Goal: Book appointment/travel/reservation

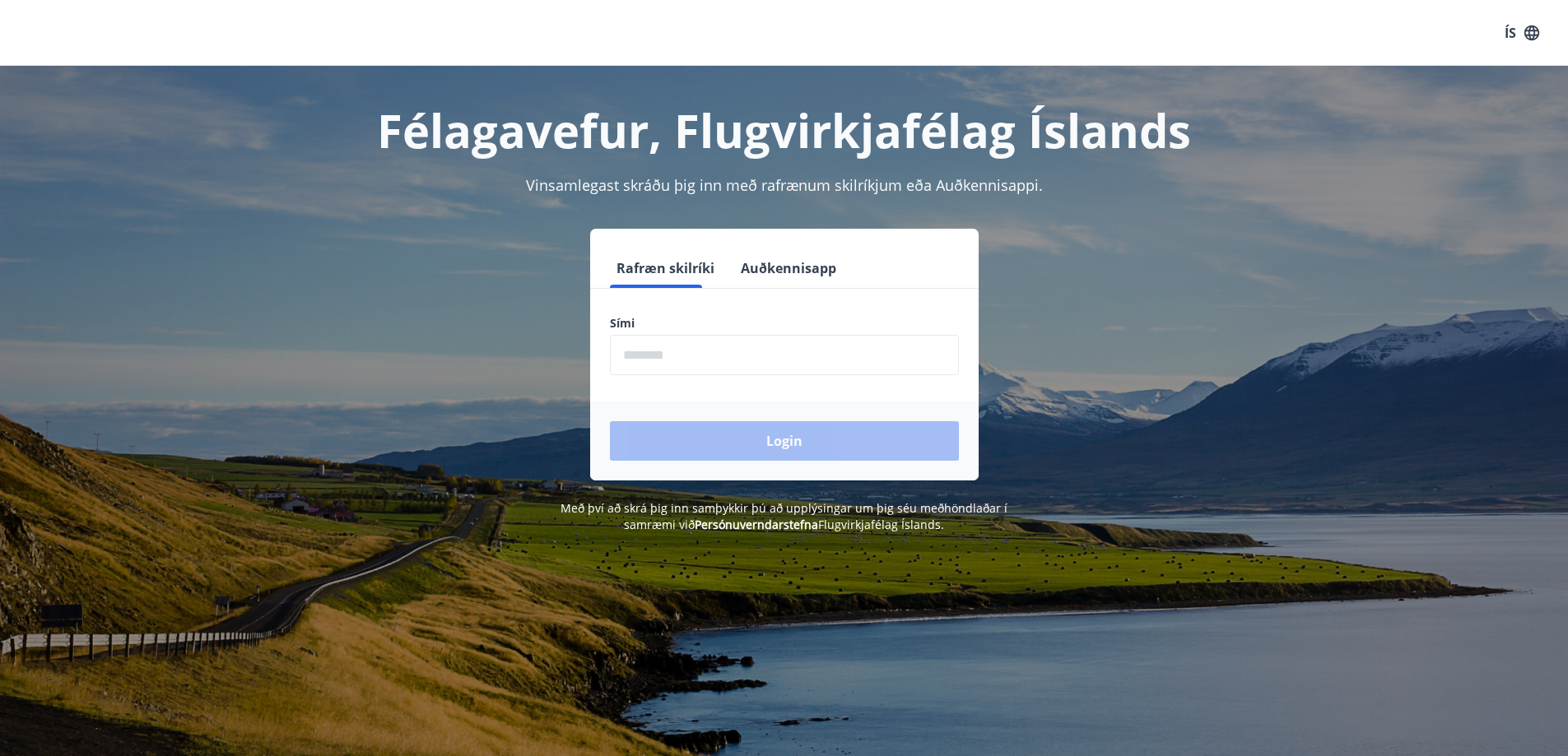
click at [673, 348] on input "phone" at bounding box center [785, 355] width 349 height 41
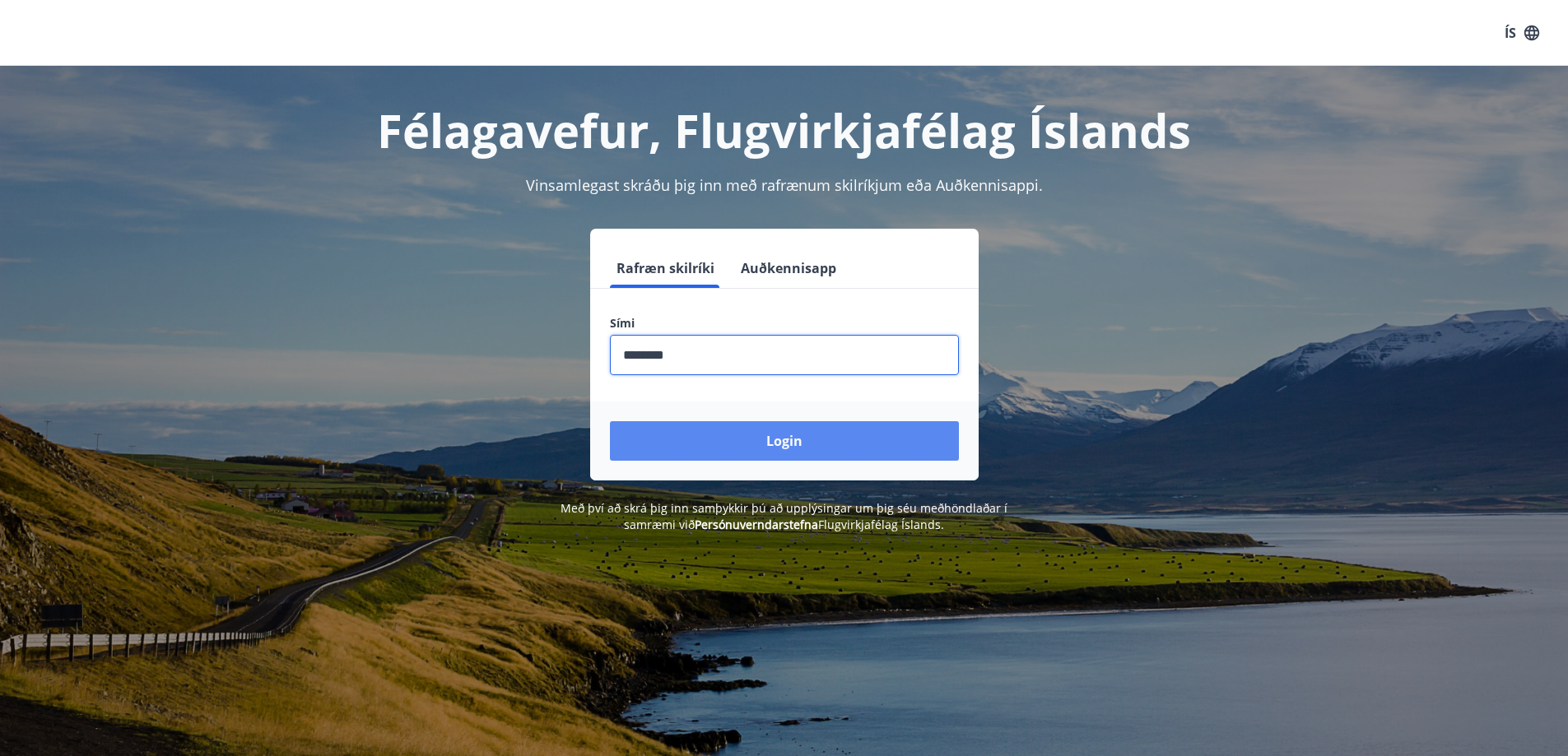
type input "********"
click at [835, 422] on div "Login" at bounding box center [785, 441] width 389 height 79
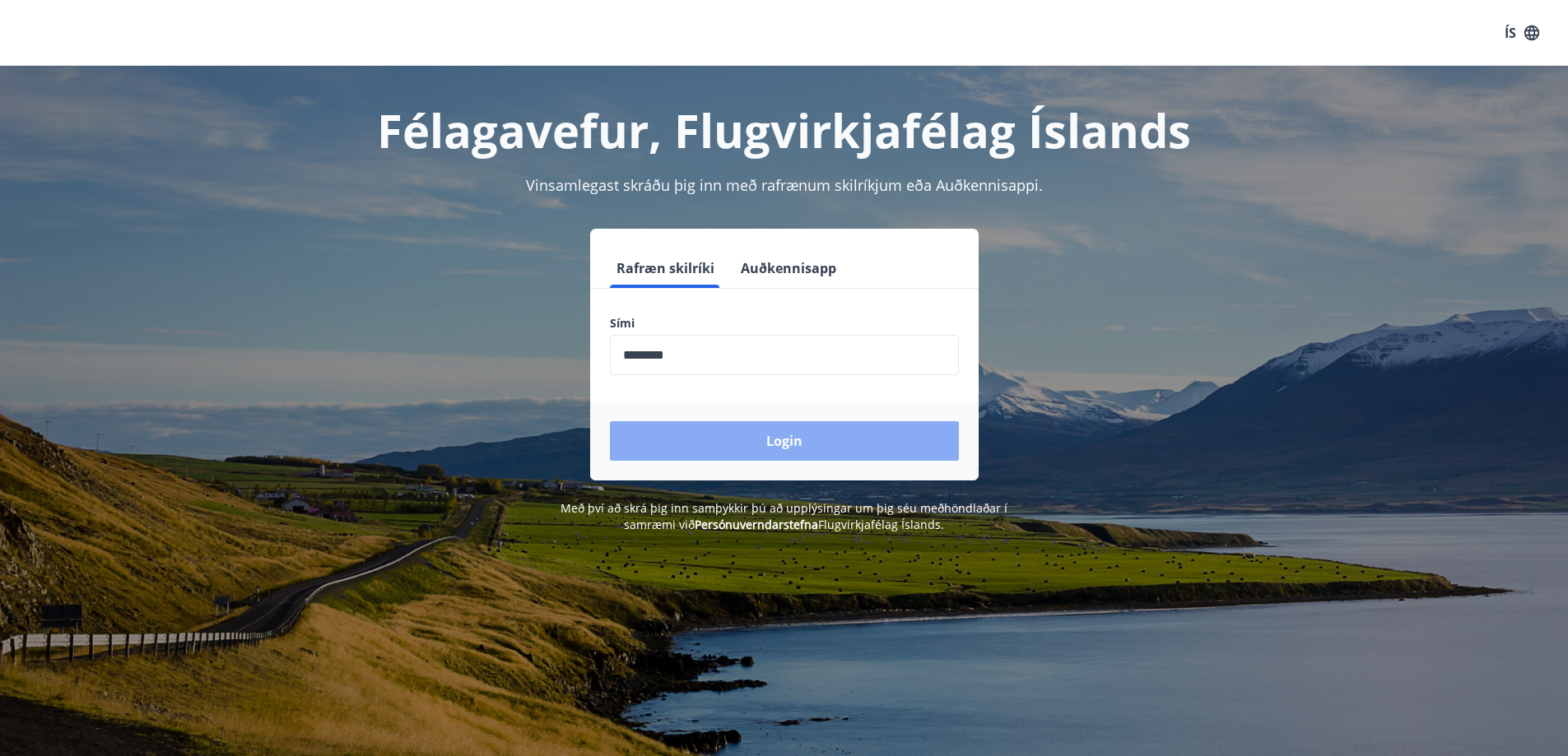
click at [772, 429] on button "Login" at bounding box center [785, 441] width 349 height 40
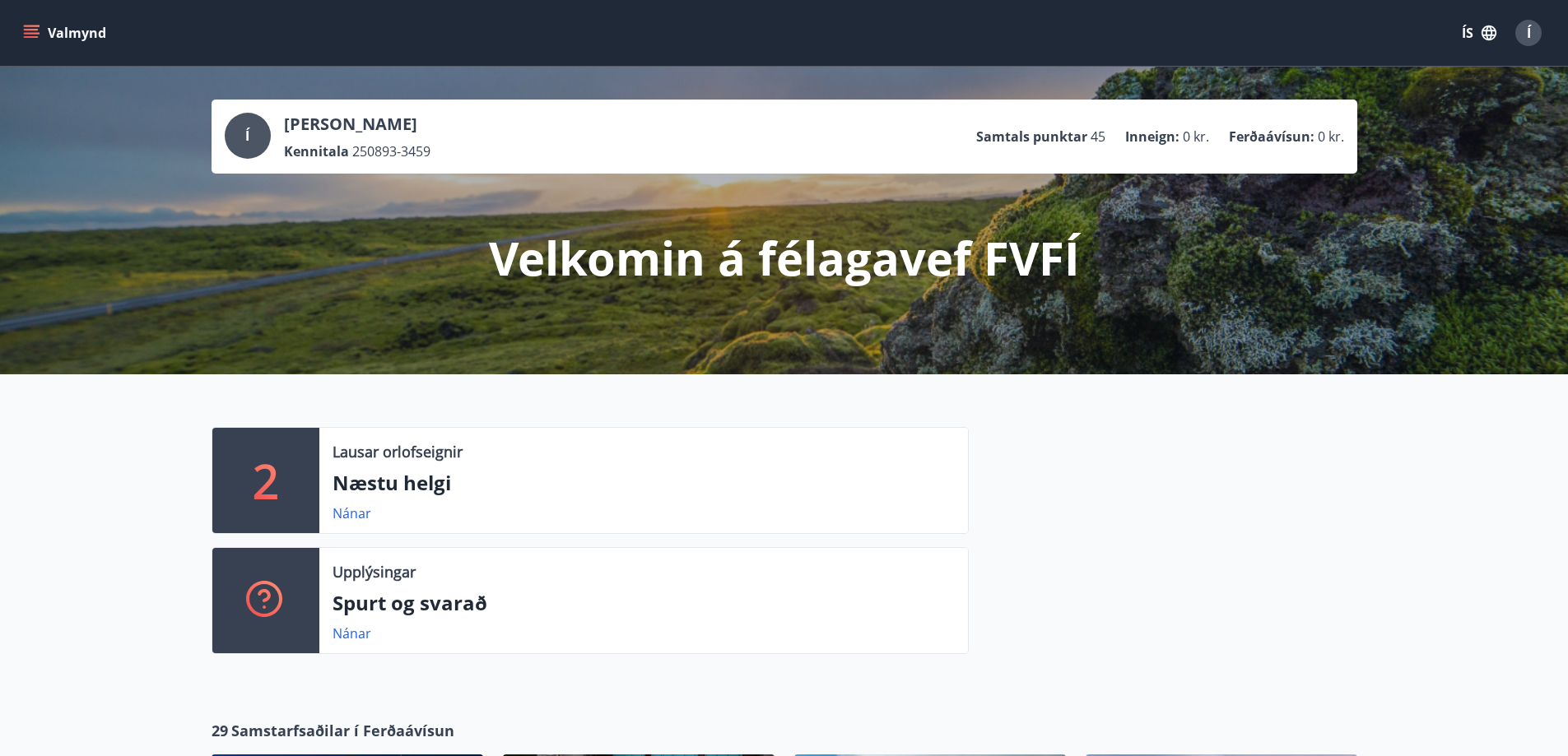
click at [33, 8] on div "Valmynd ÍS Í" at bounding box center [784, 33] width 1568 height 65
click at [31, 24] on button "Valmynd" at bounding box center [66, 33] width 93 height 30
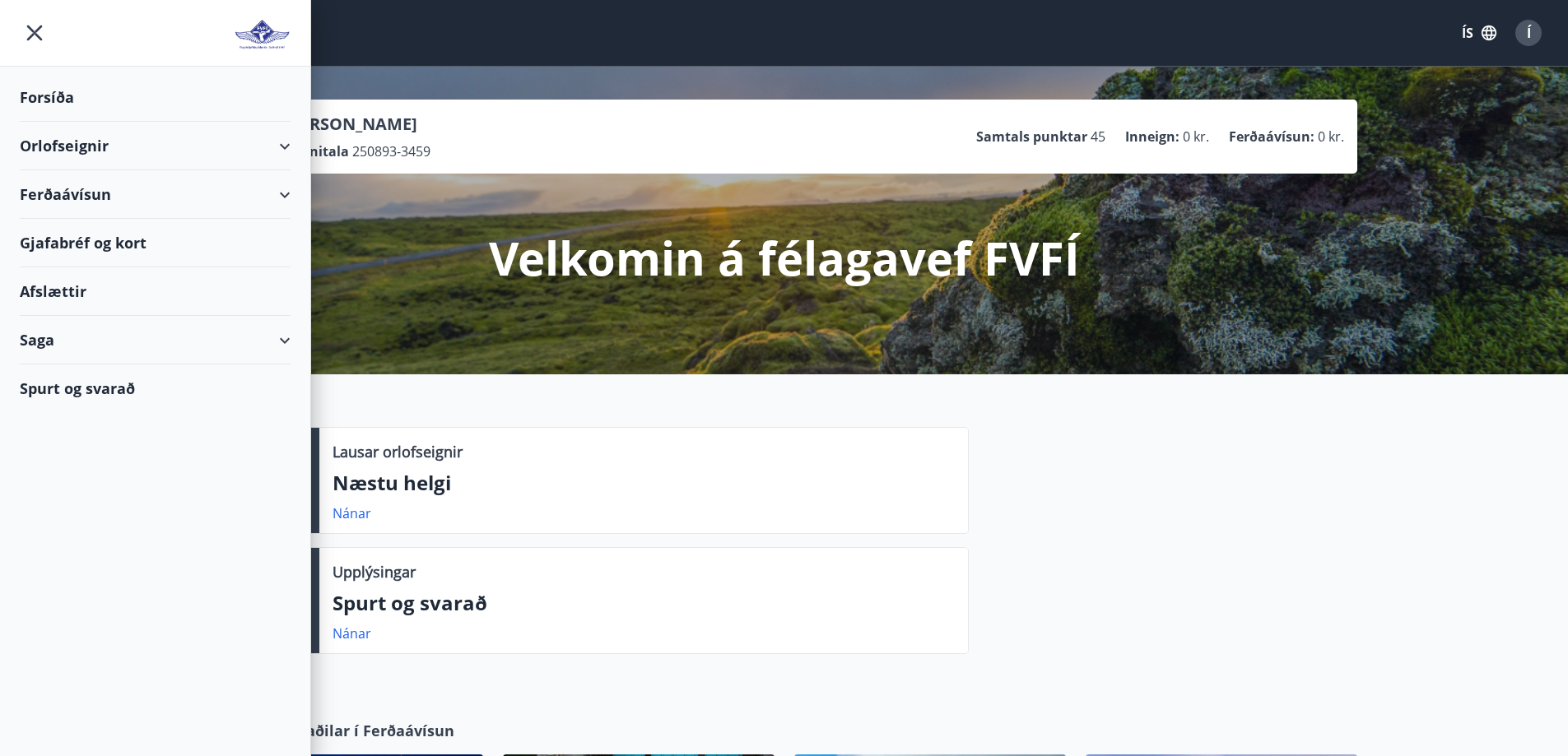
click at [280, 143] on div "Orlofseignir" at bounding box center [155, 146] width 271 height 49
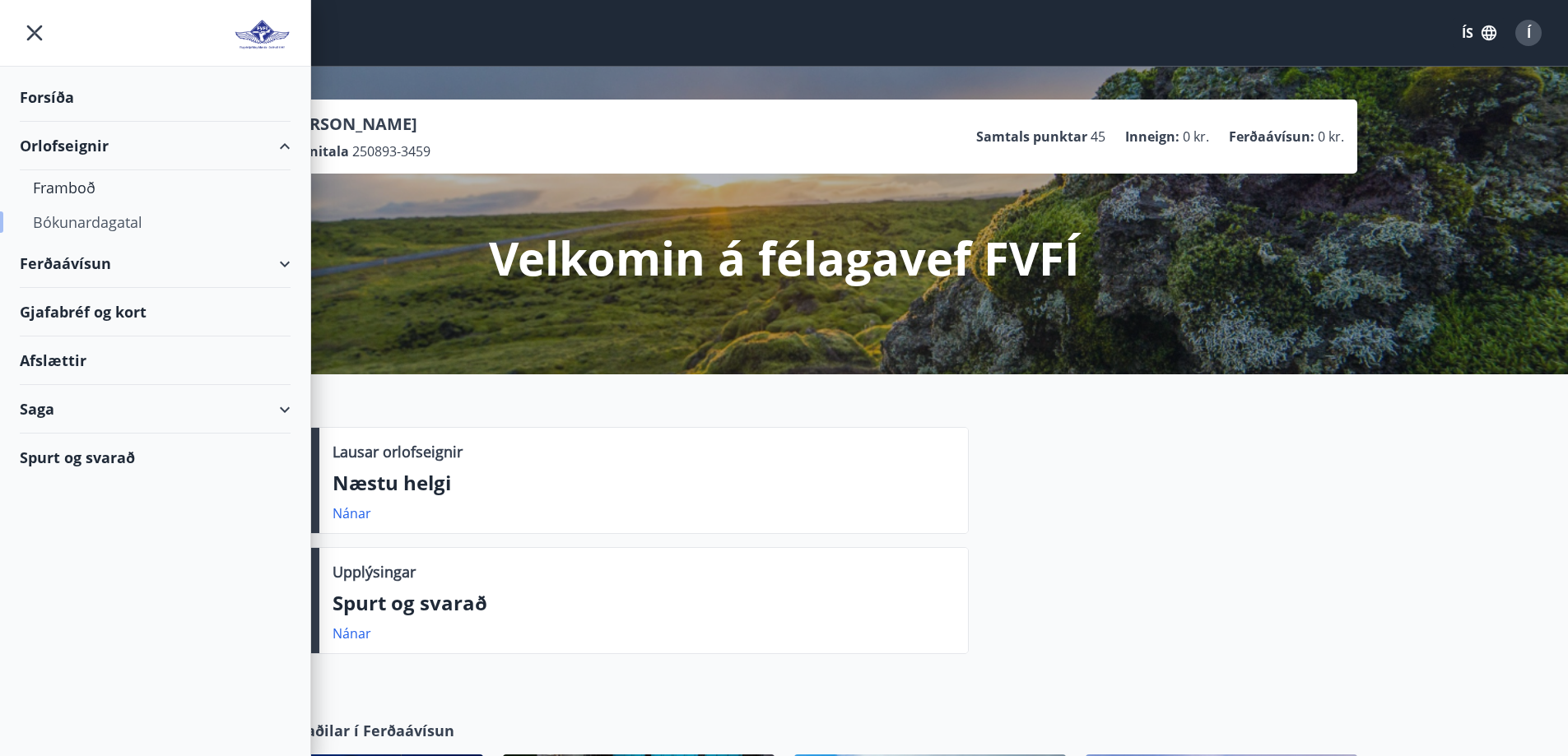
click at [128, 227] on div "Bókunardagatal" at bounding box center [155, 222] width 244 height 35
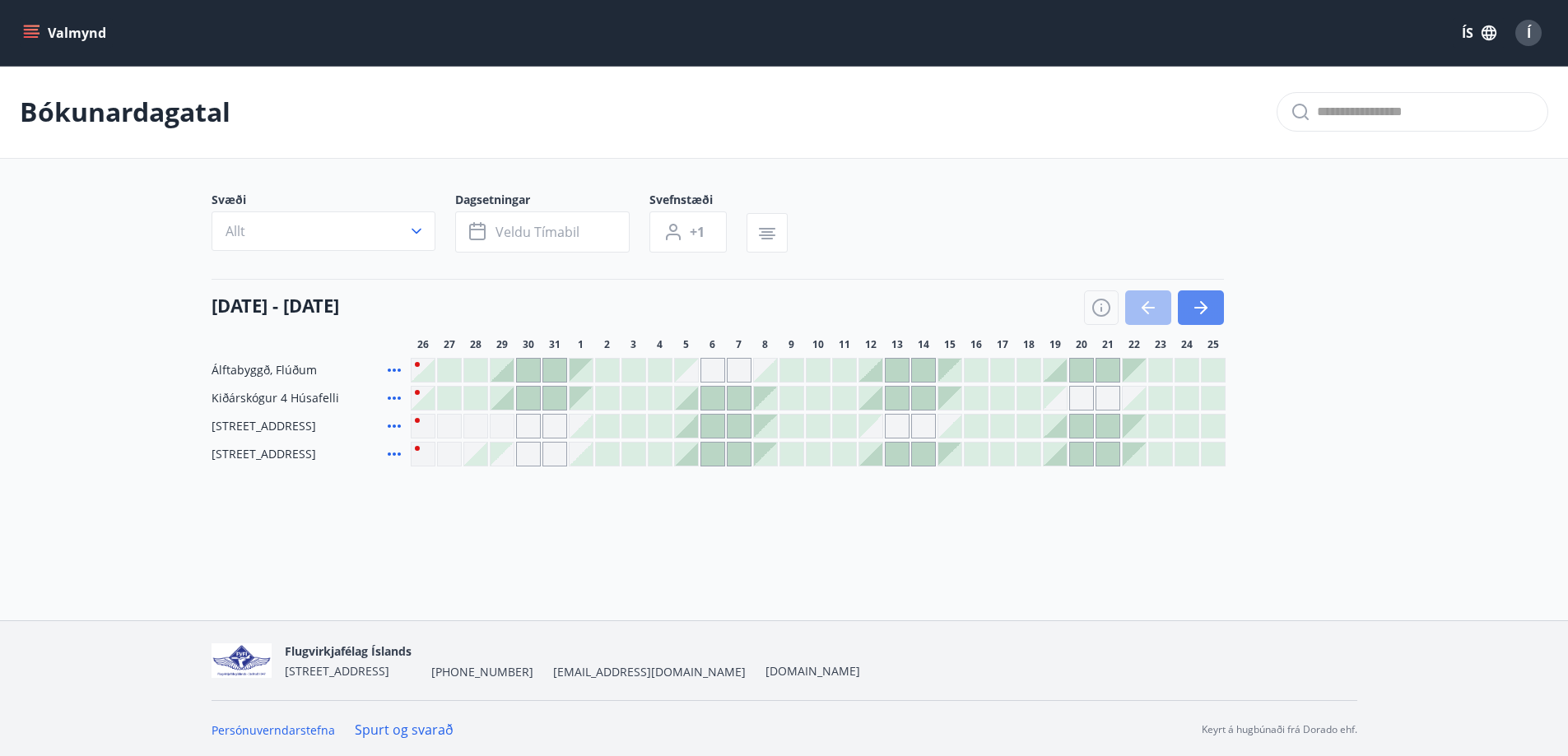
click at [1215, 311] on button "button" at bounding box center [1201, 308] width 46 height 35
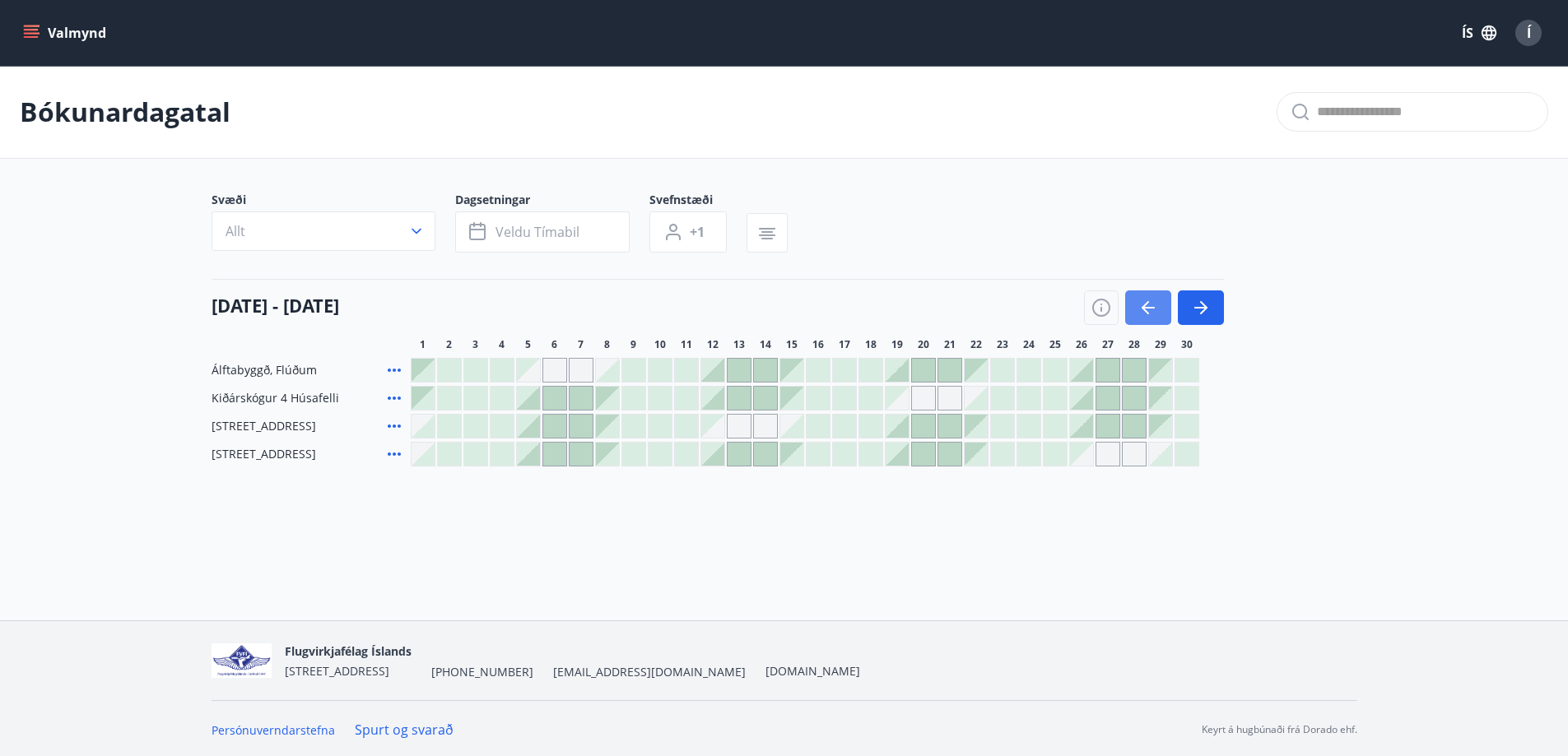
click at [1152, 314] on icon "button" at bounding box center [1148, 308] width 20 height 20
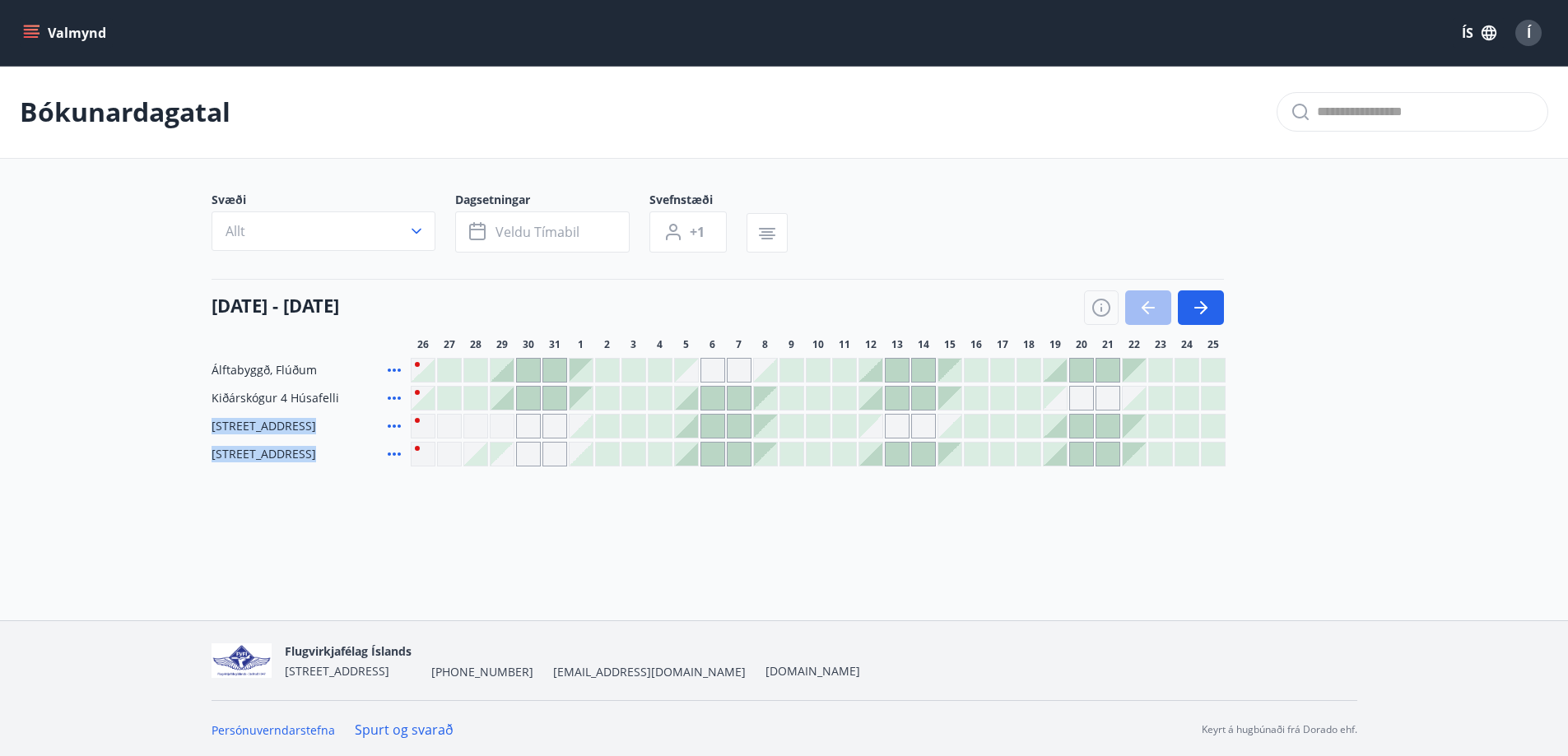
drag, startPoint x: 1241, startPoint y: 403, endPoint x: 926, endPoint y: 553, distance: 348.9
click at [943, 539] on div "Valmynd ÍS Í Bókunardagatal Svæði Allt Dagsetningar Veldu tímabil Svefnstæði +1…" at bounding box center [784, 310] width 1568 height 620
click at [918, 559] on div "Valmynd ÍS Í Bókunardagatal Svæði Allt Dagsetningar Veldu tímabil Svefnstæði +1…" at bounding box center [784, 310] width 1568 height 620
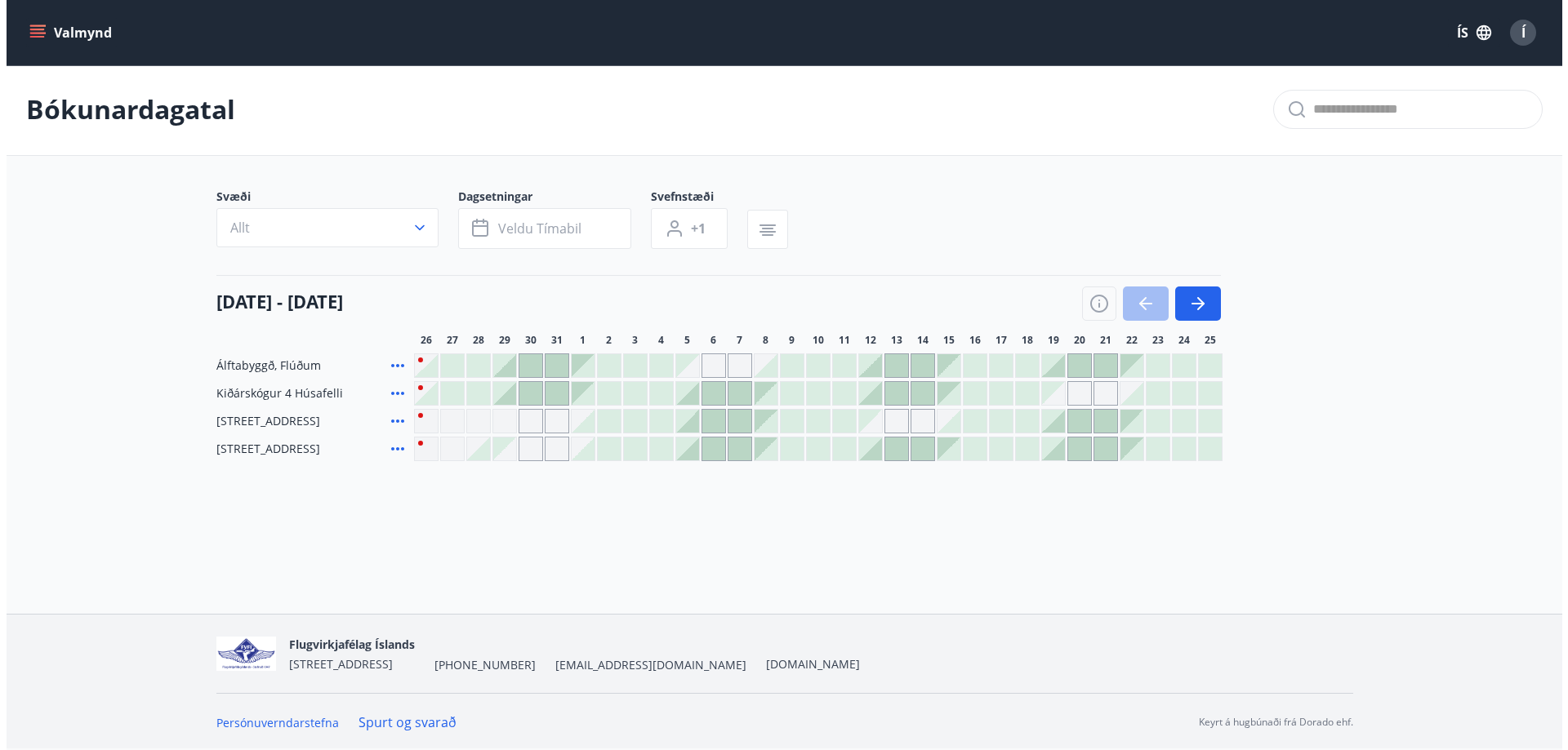
scroll to position [2, 0]
click at [549, 416] on div "Gráir dagar eru ekki bókanlegir" at bounding box center [550, 420] width 25 height 25
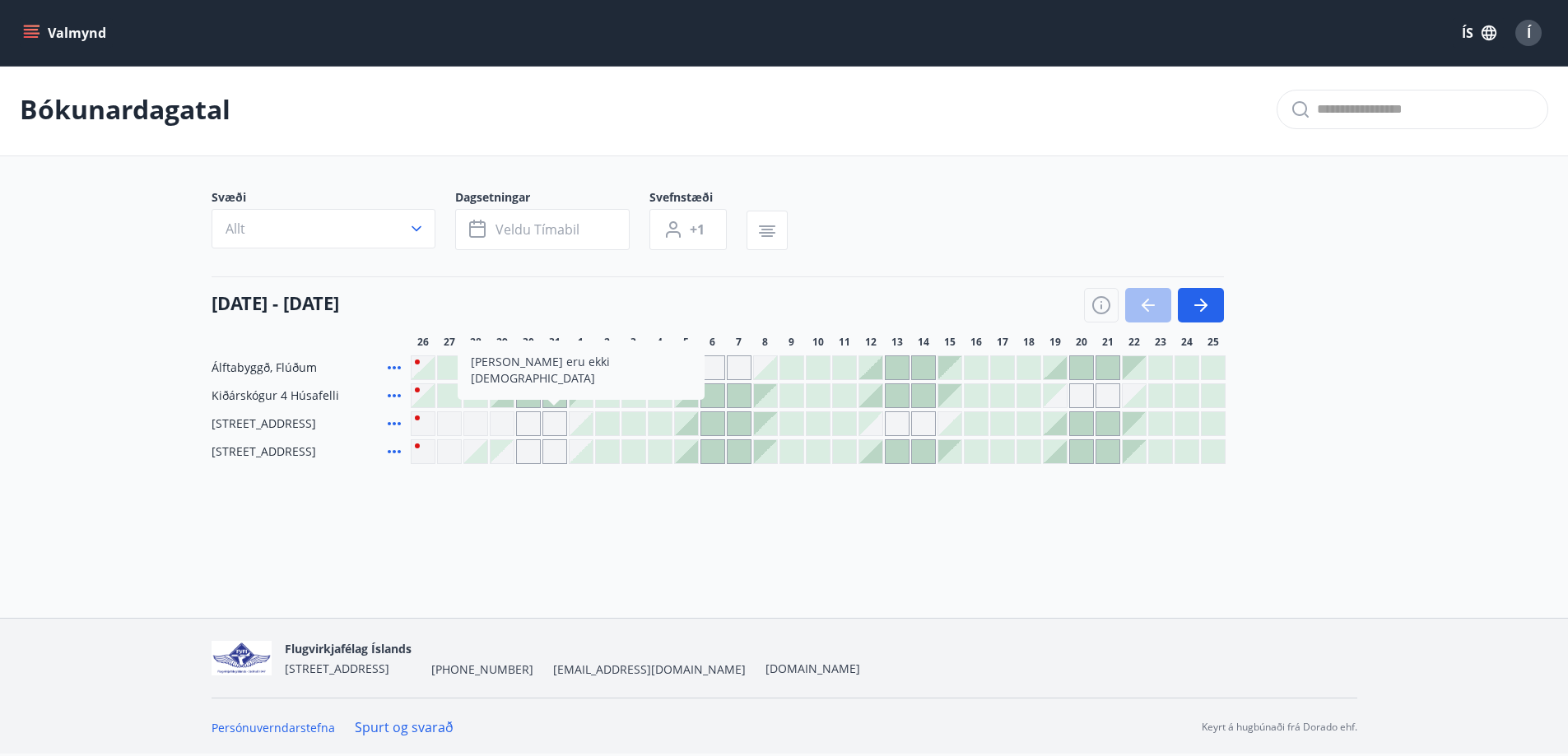
click at [557, 456] on div "Gráir dagar eru ekki bókanlegir" at bounding box center [555, 451] width 25 height 25
click at [578, 484] on div "Bókunardagatal Svæði Allt Dagsetningar Veldu tímabil Svefnstæði +1 26 ágúst - 2…" at bounding box center [784, 297] width 1568 height 466
click at [584, 431] on div at bounding box center [581, 424] width 23 height 23
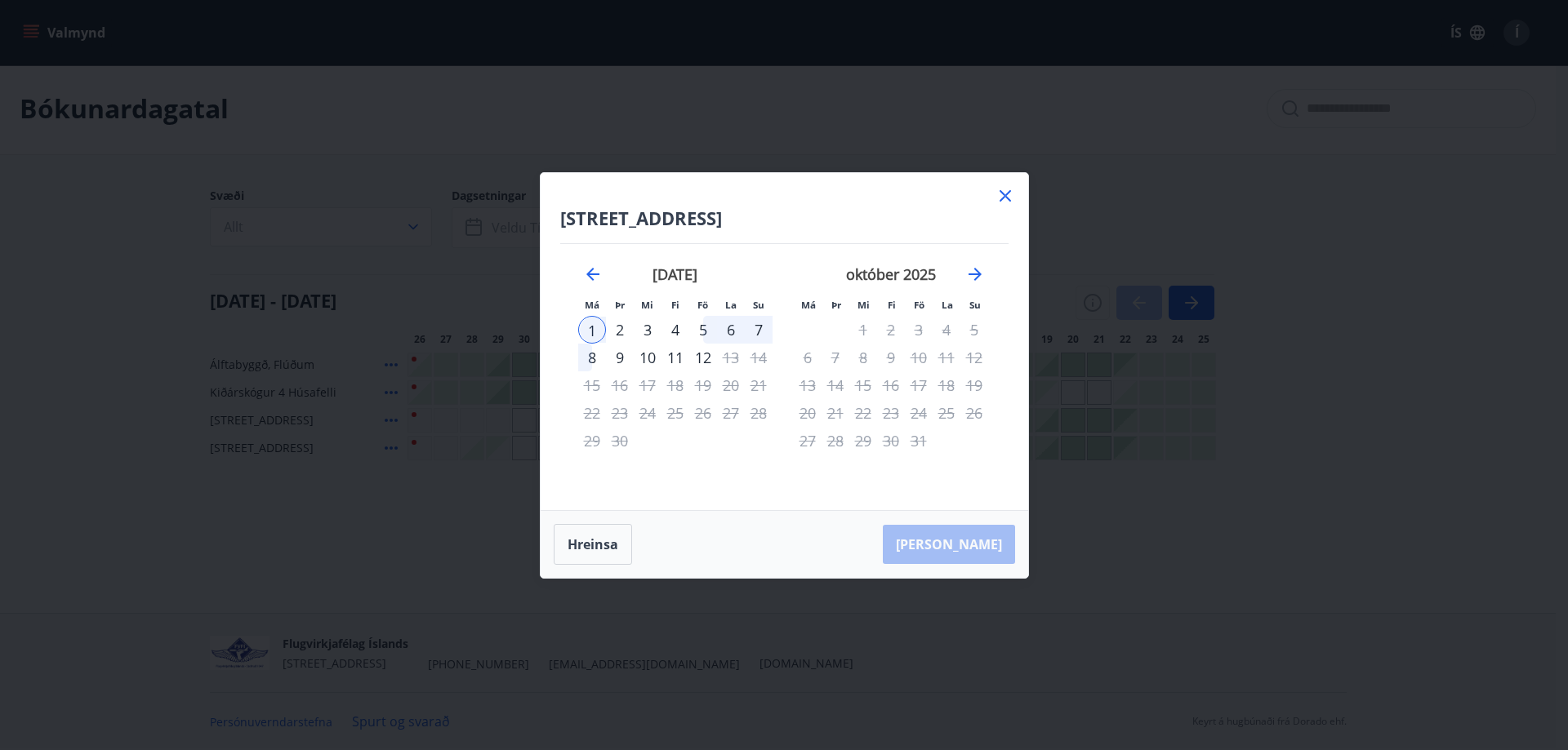
click at [698, 331] on div "5" at bounding box center [703, 330] width 28 height 28
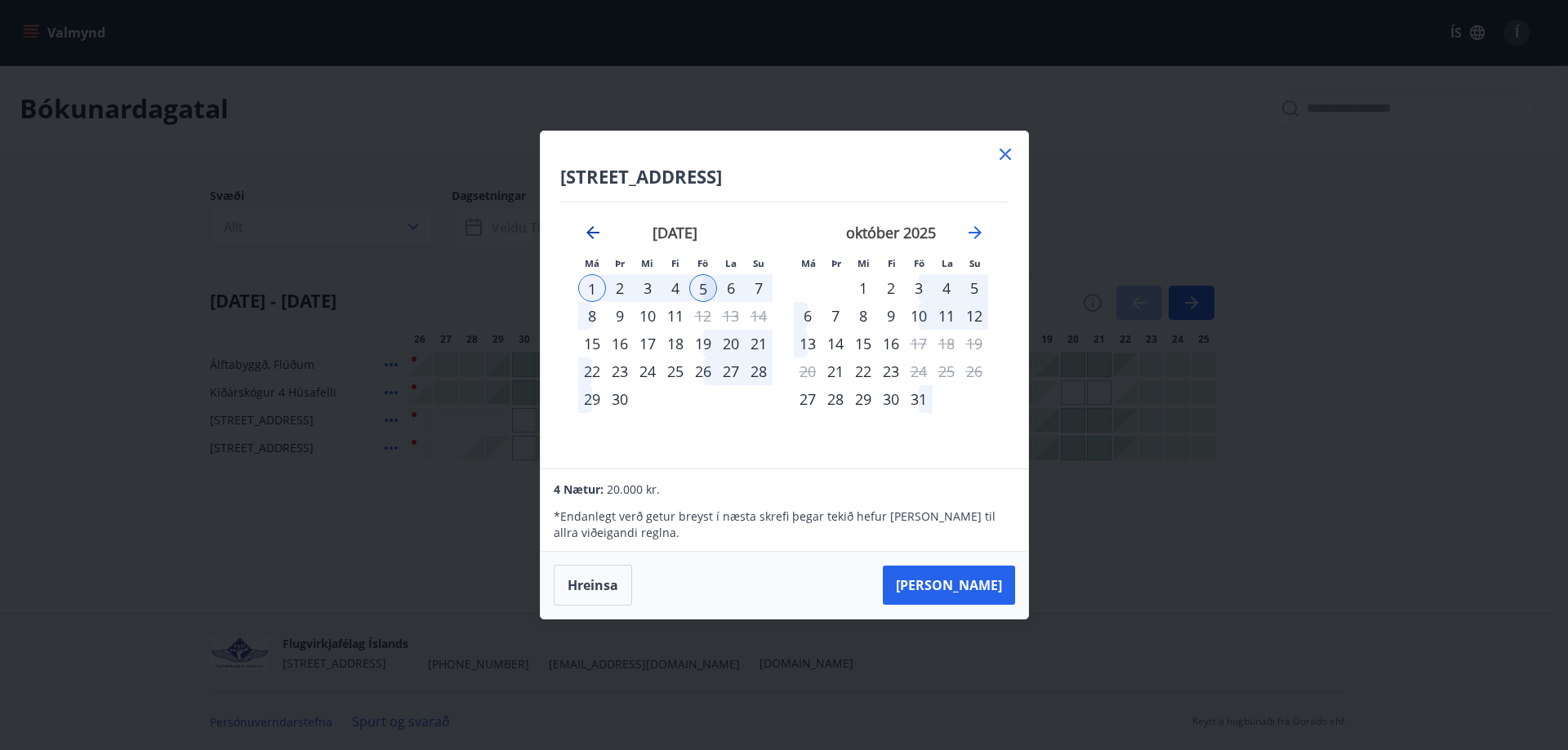
click at [591, 242] on icon "Move backward to switch to the previous month." at bounding box center [593, 232] width 20 height 20
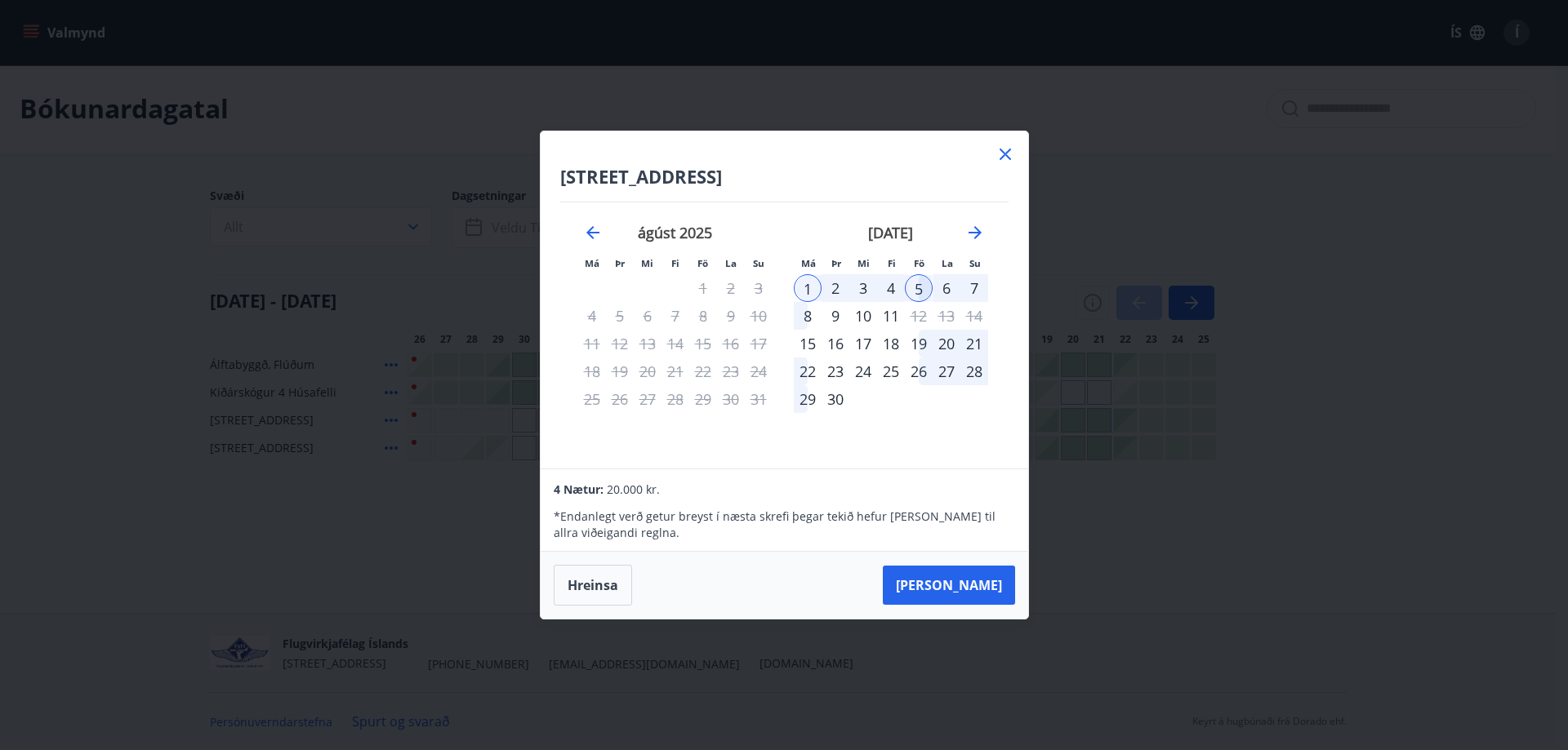
click at [976, 509] on p "* Endanlegt verð getur breyst í næsta skrefi þegar tekið hefur verið tillit til…" at bounding box center [784, 525] width 461 height 32
click at [928, 173] on h4 "Hyrnuland 3, Akureyri" at bounding box center [784, 176] width 448 height 25
click at [998, 152] on icon at bounding box center [1005, 155] width 20 height 20
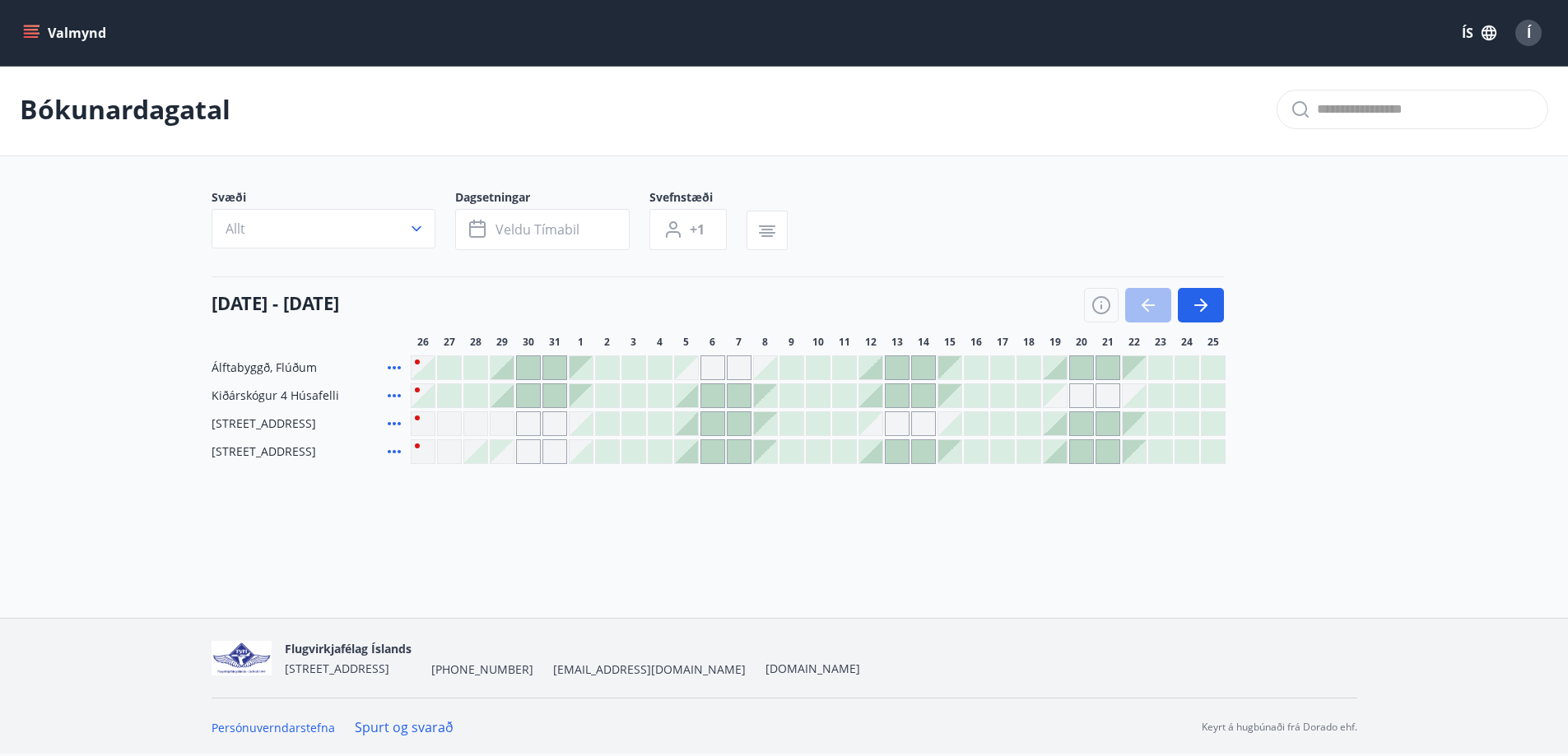
drag, startPoint x: 654, startPoint y: 290, endPoint x: 645, endPoint y: 302, distance: 15.0
click at [654, 290] on div "26 ágúst - 25 september" at bounding box center [718, 300] width 1012 height 46
click at [775, 231] on icon "button" at bounding box center [767, 231] width 20 height 20
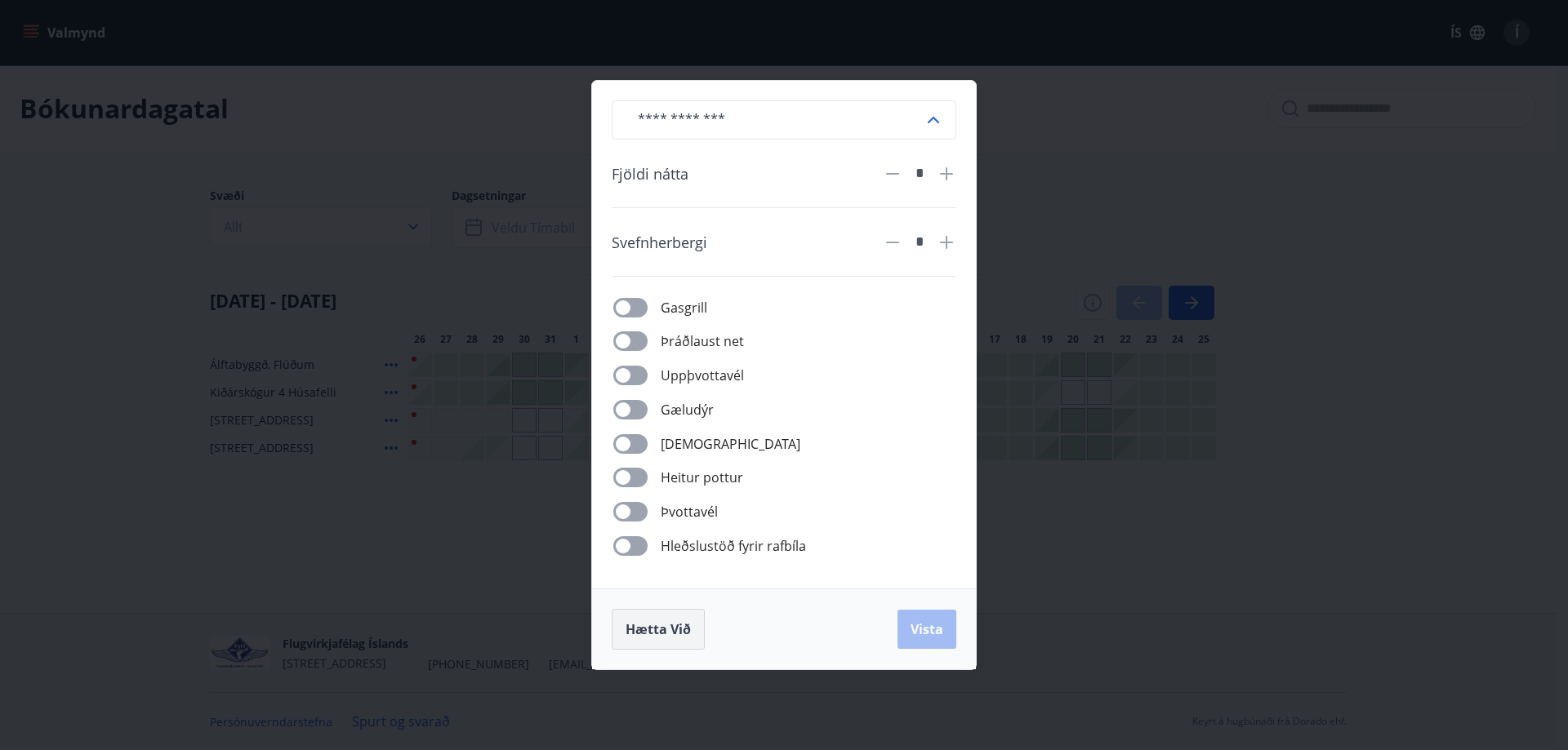
click at [630, 618] on button "Hætta við" at bounding box center [658, 629] width 94 height 40
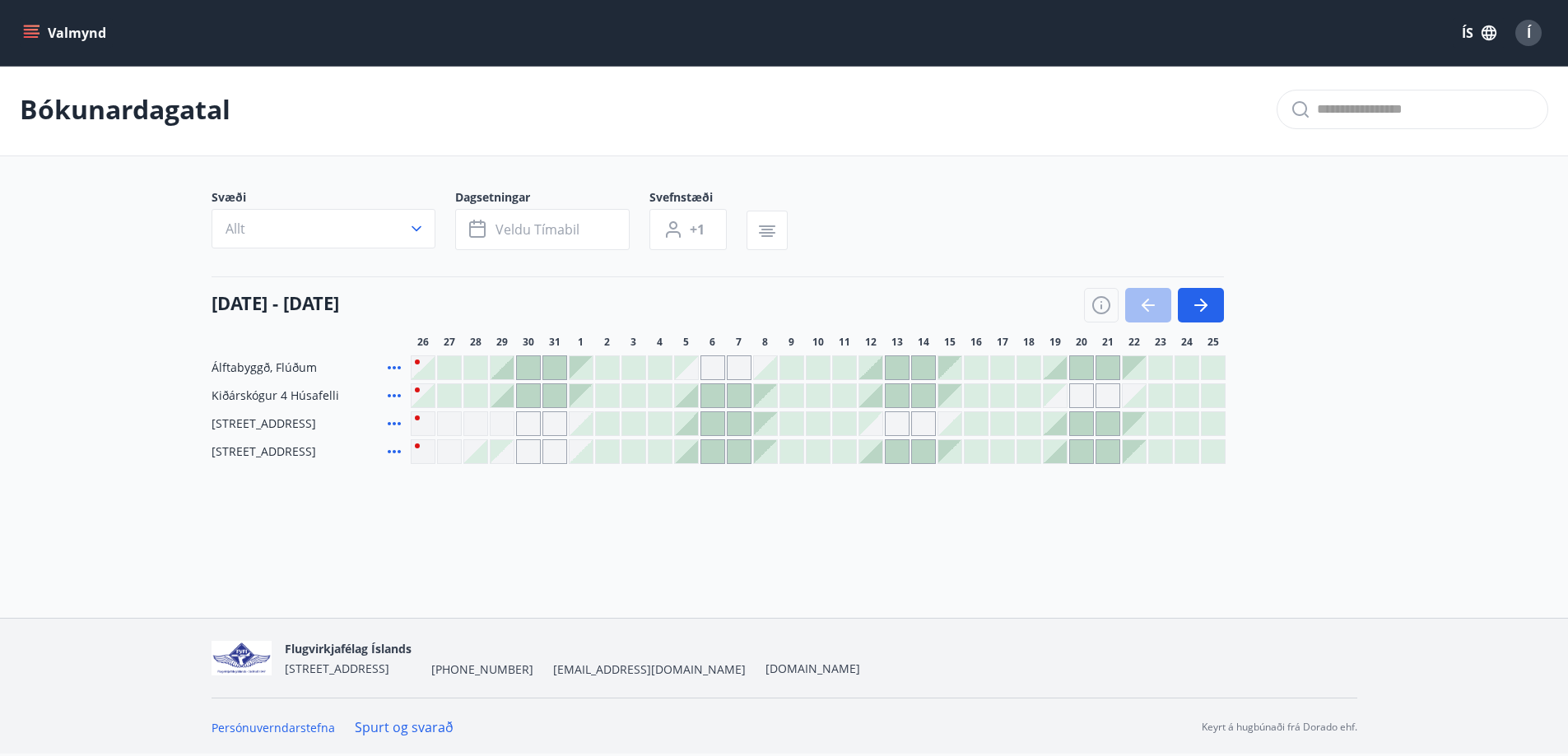
click at [576, 428] on div at bounding box center [581, 424] width 23 height 23
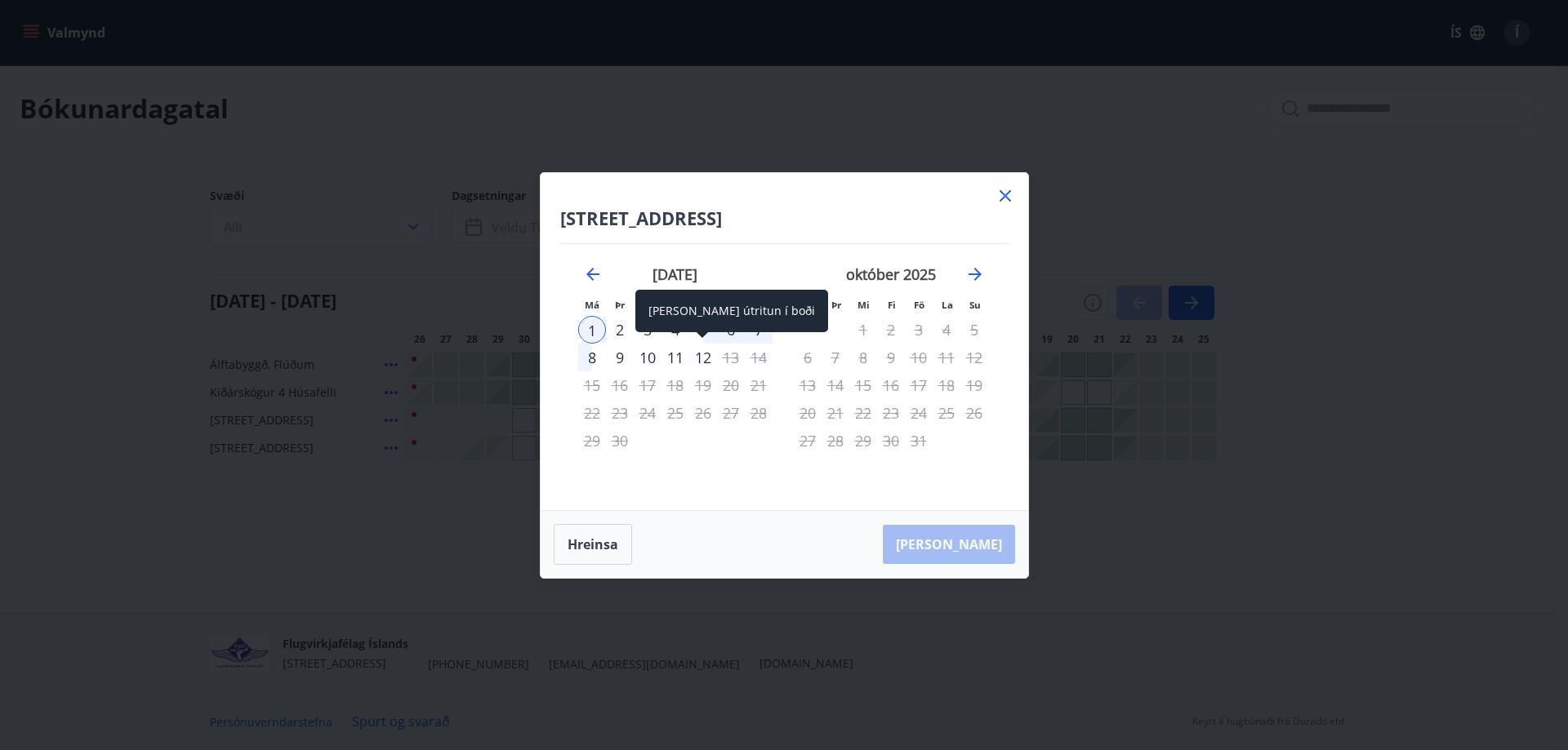
click at [702, 331] on div "Aðeins útritun í boði" at bounding box center [731, 310] width 193 height 42
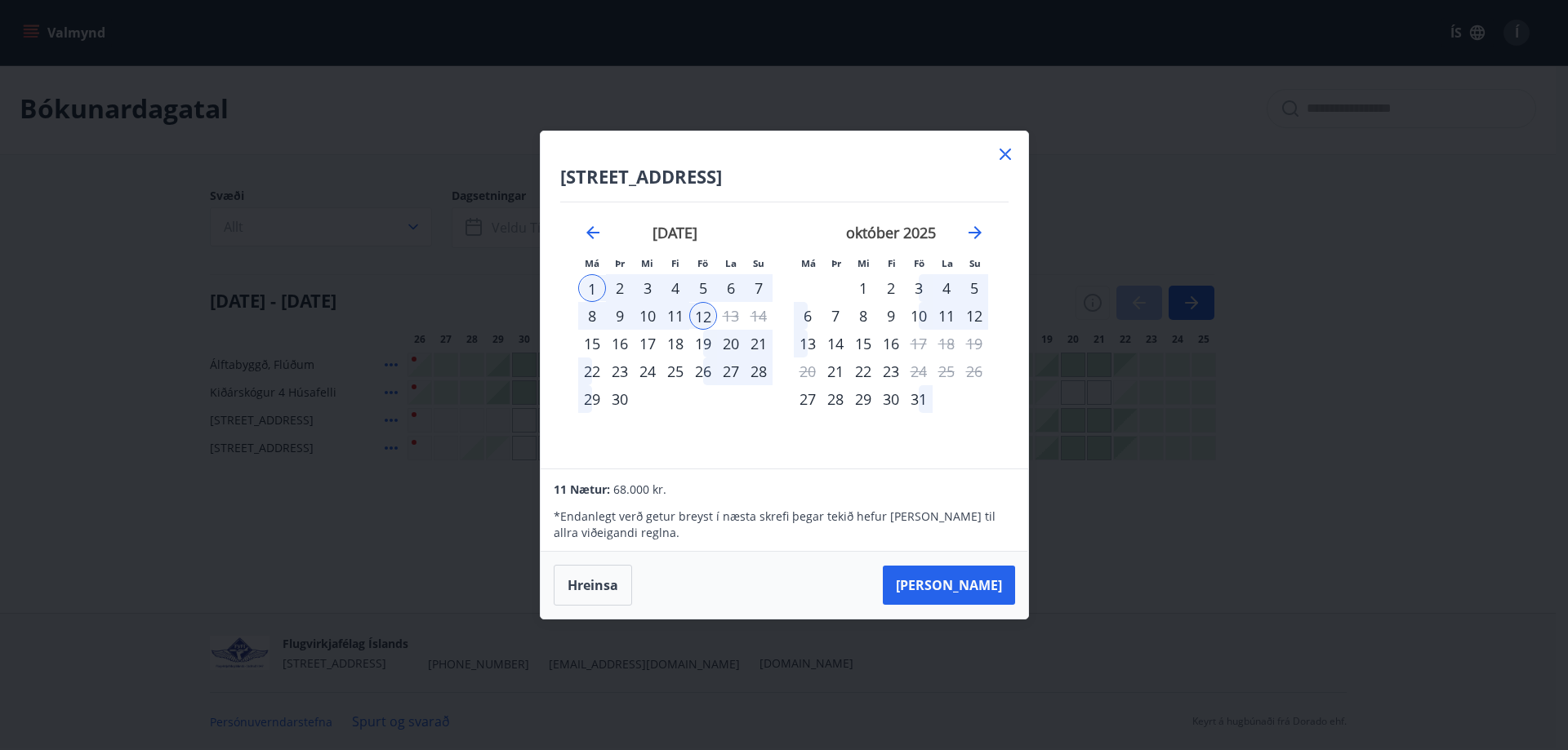
click at [697, 287] on div "5" at bounding box center [703, 288] width 28 height 28
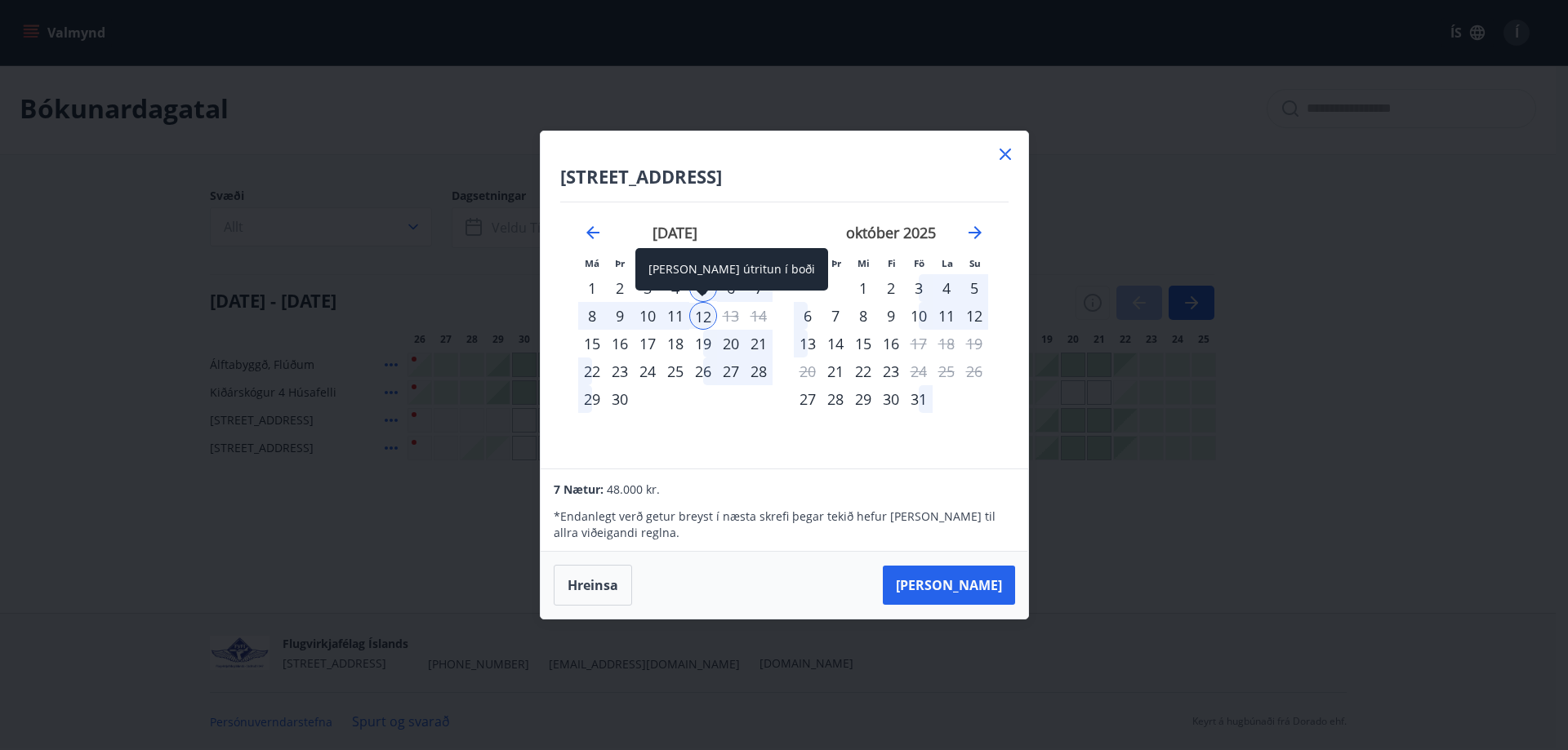
click at [704, 322] on div "12" at bounding box center [703, 316] width 28 height 28
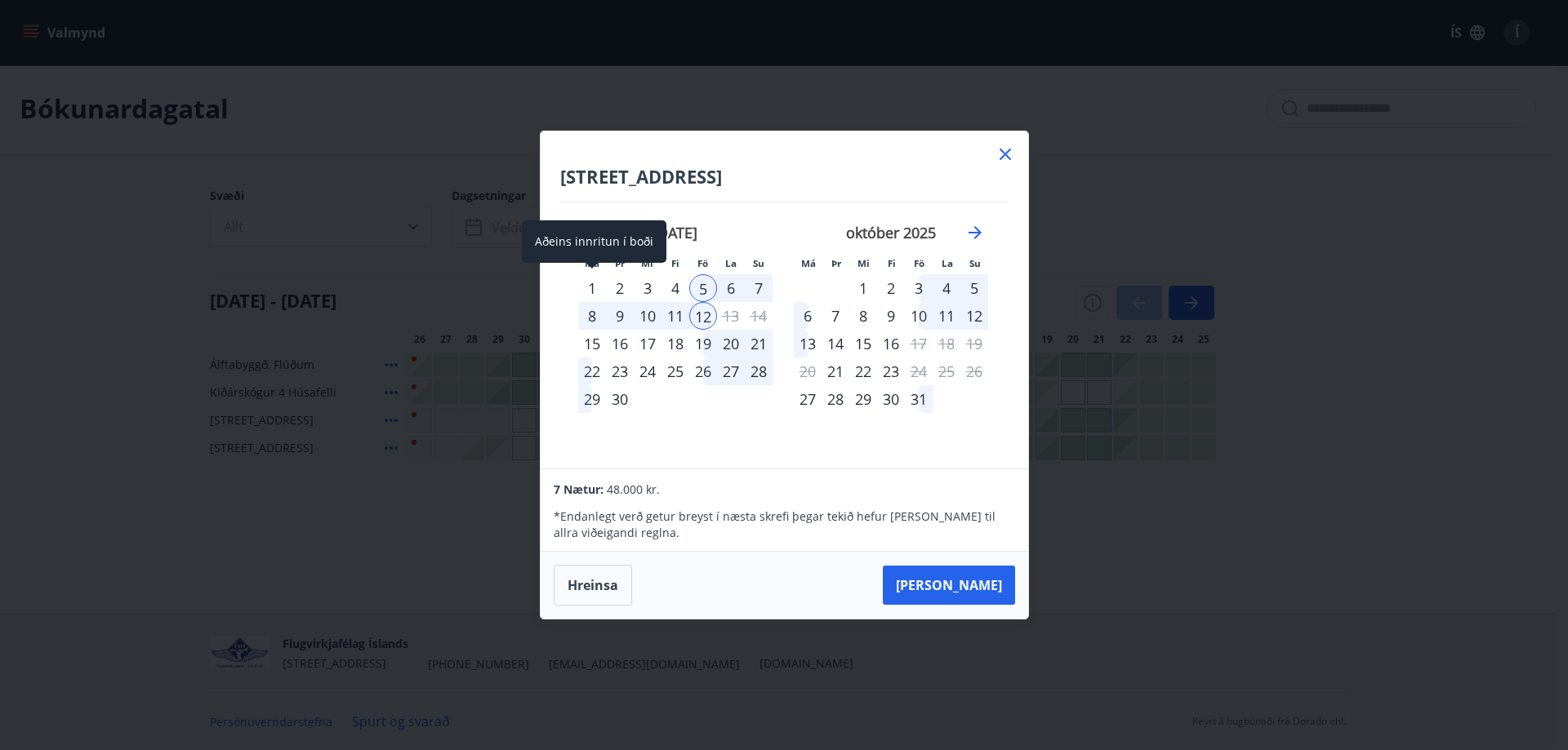
click at [596, 290] on div "1" at bounding box center [592, 288] width 28 height 28
click at [697, 288] on div "5" at bounding box center [703, 288] width 28 height 28
click at [906, 543] on div "4 Nætur: 20.000 kr. * Endanlegt verð getur breyst í næsta skrefi þegar tekið he…" at bounding box center [784, 511] width 486 height 83
click at [815, 201] on div "Hyrnuland 3, Akureyri" at bounding box center [784, 183] width 448 height 38
click at [903, 535] on p "* Endanlegt verð getur breyst í næsta skrefi þegar tekið hefur verið tillit til…" at bounding box center [784, 525] width 461 height 32
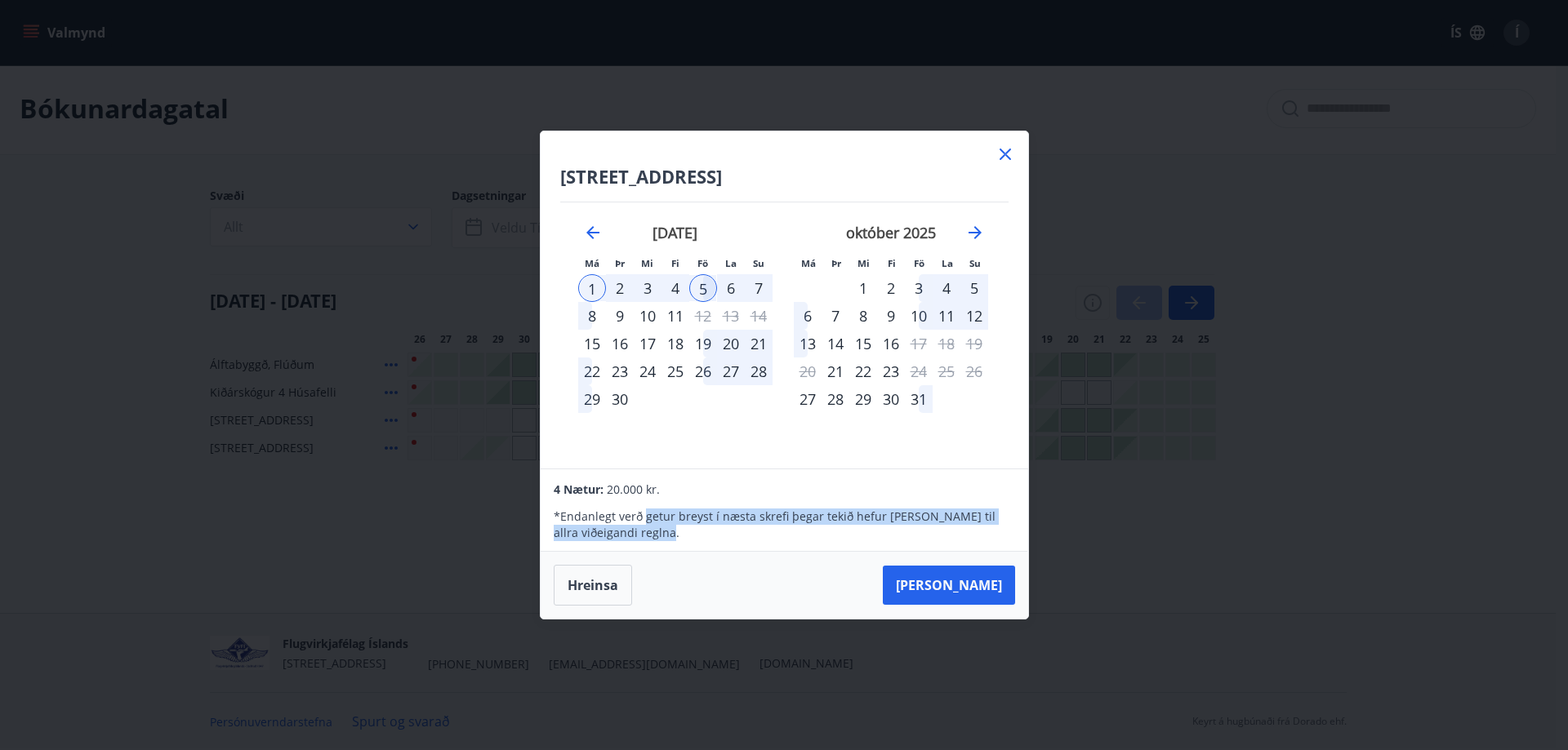
drag, startPoint x: 642, startPoint y: 521, endPoint x: 660, endPoint y: 541, distance: 26.9
click at [660, 541] on div "4 Nætur: 20.000 kr. * Endanlegt verð getur breyst í næsta skrefi þegar tekið he…" at bounding box center [784, 511] width 486 height 83
click at [1003, 156] on icon at bounding box center [1005, 155] width 12 height 12
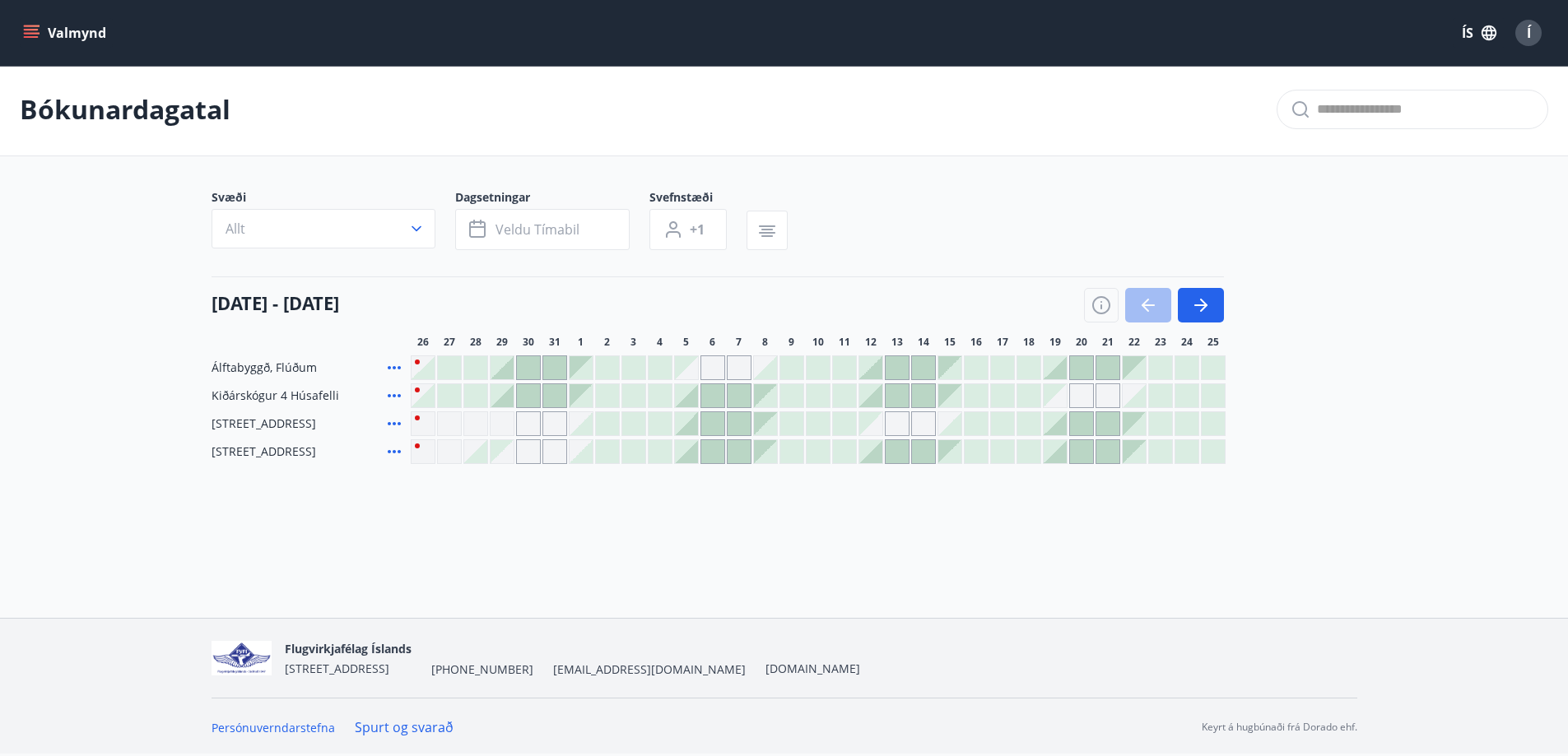
click at [534, 427] on div "Gráir dagar eru ekki bókanlegir" at bounding box center [528, 424] width 25 height 25
click at [533, 427] on div "Gráir dagar eru ekki bókanlegir" at bounding box center [528, 424] width 25 height 25
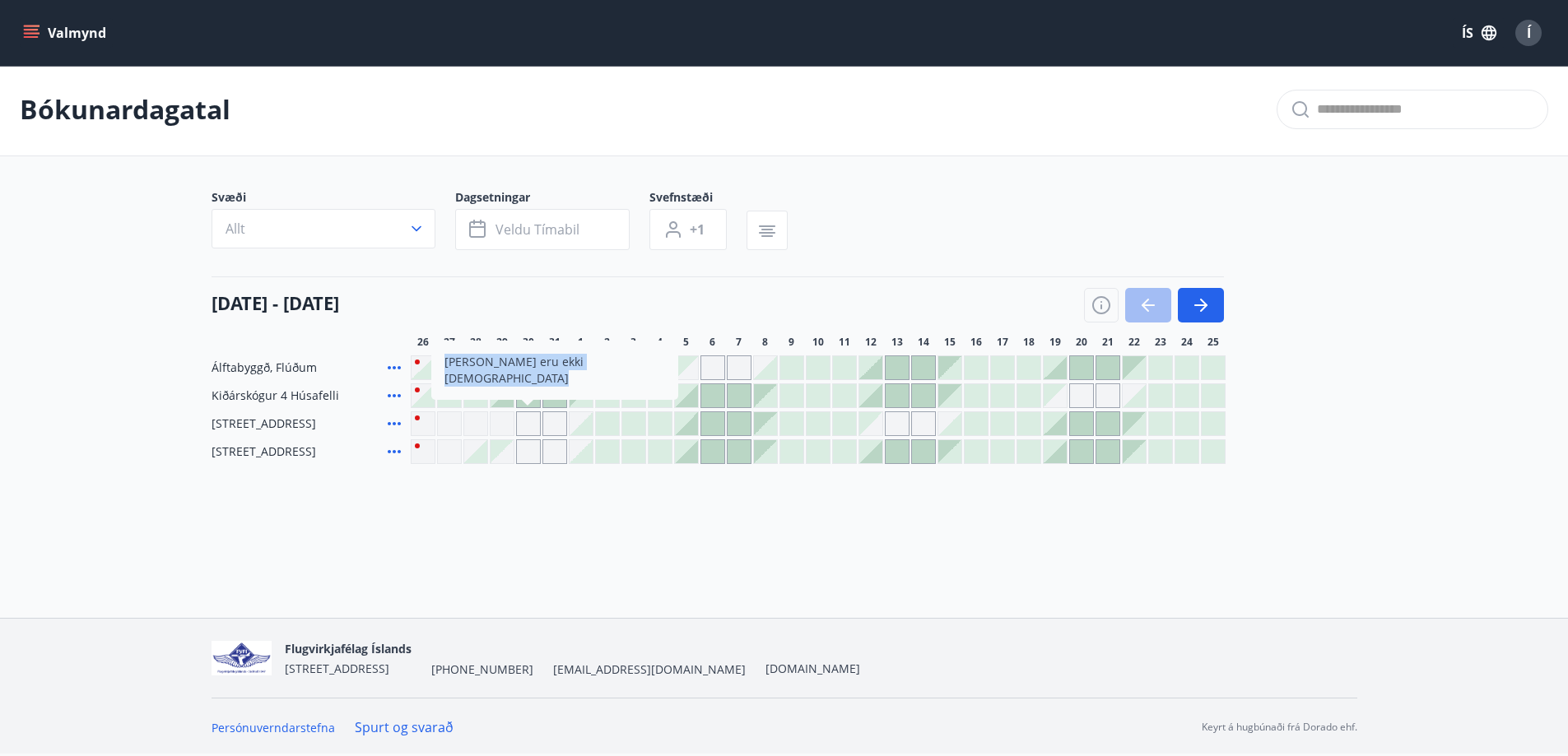
click at [572, 492] on div "Bókunardagatal Svæði Allt Dagsetningar Veldu tímabil Svefnstæði +1 26 ágúst - 2…" at bounding box center [784, 297] width 1568 height 466
click at [567, 505] on div "Bókunardagatal Svæði Allt Dagsetningar Veldu tímabil Svefnstæði +1 26 ágúst - 2…" at bounding box center [784, 297] width 1568 height 466
click at [505, 505] on div "Bókunardagatal Svæði Allt Dagsetningar Veldu tímabil Svefnstæði +1 26 ágúst - 2…" at bounding box center [784, 297] width 1568 height 466
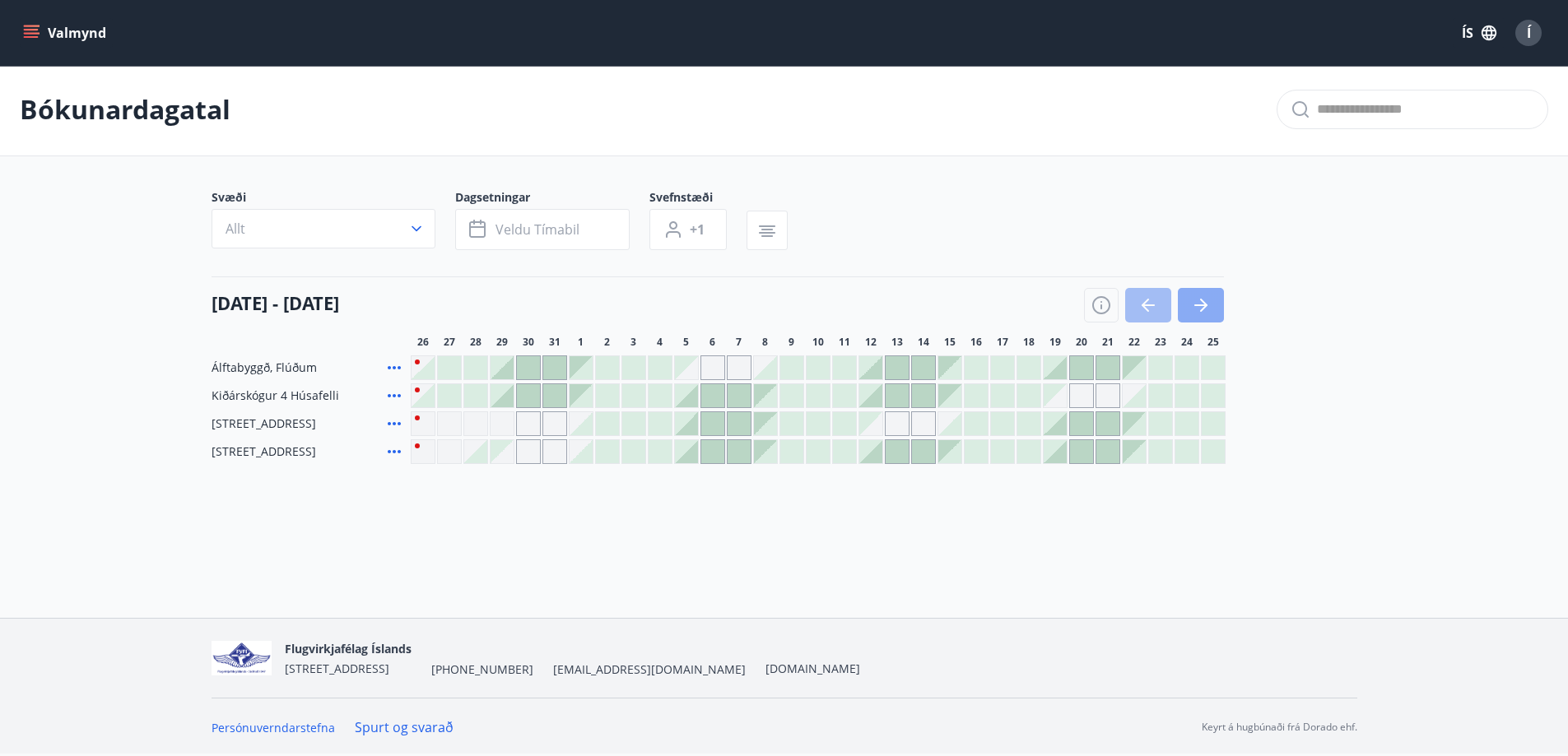
click at [1182, 315] on button "button" at bounding box center [1201, 305] width 46 height 35
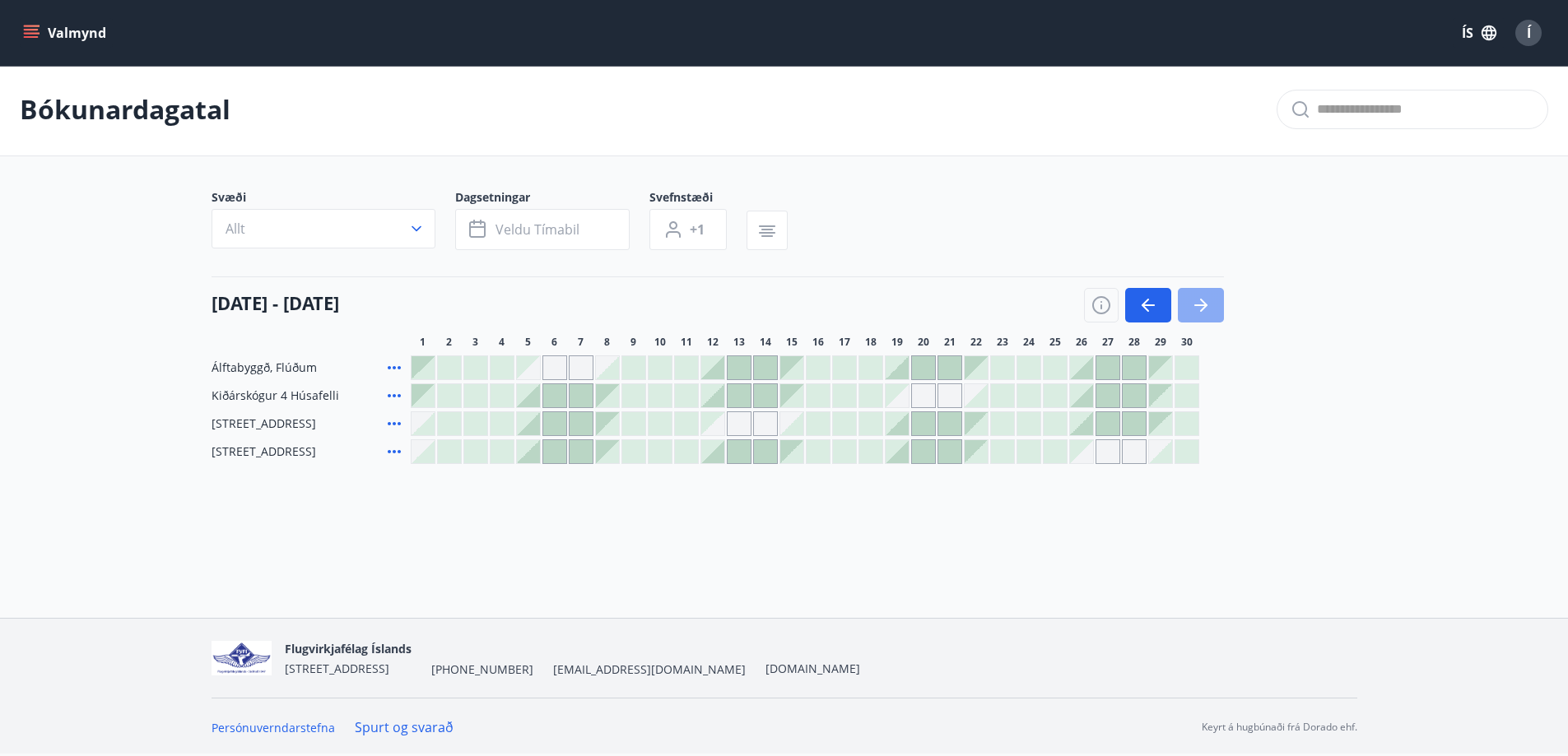
click at [1189, 302] on button "button" at bounding box center [1201, 305] width 46 height 35
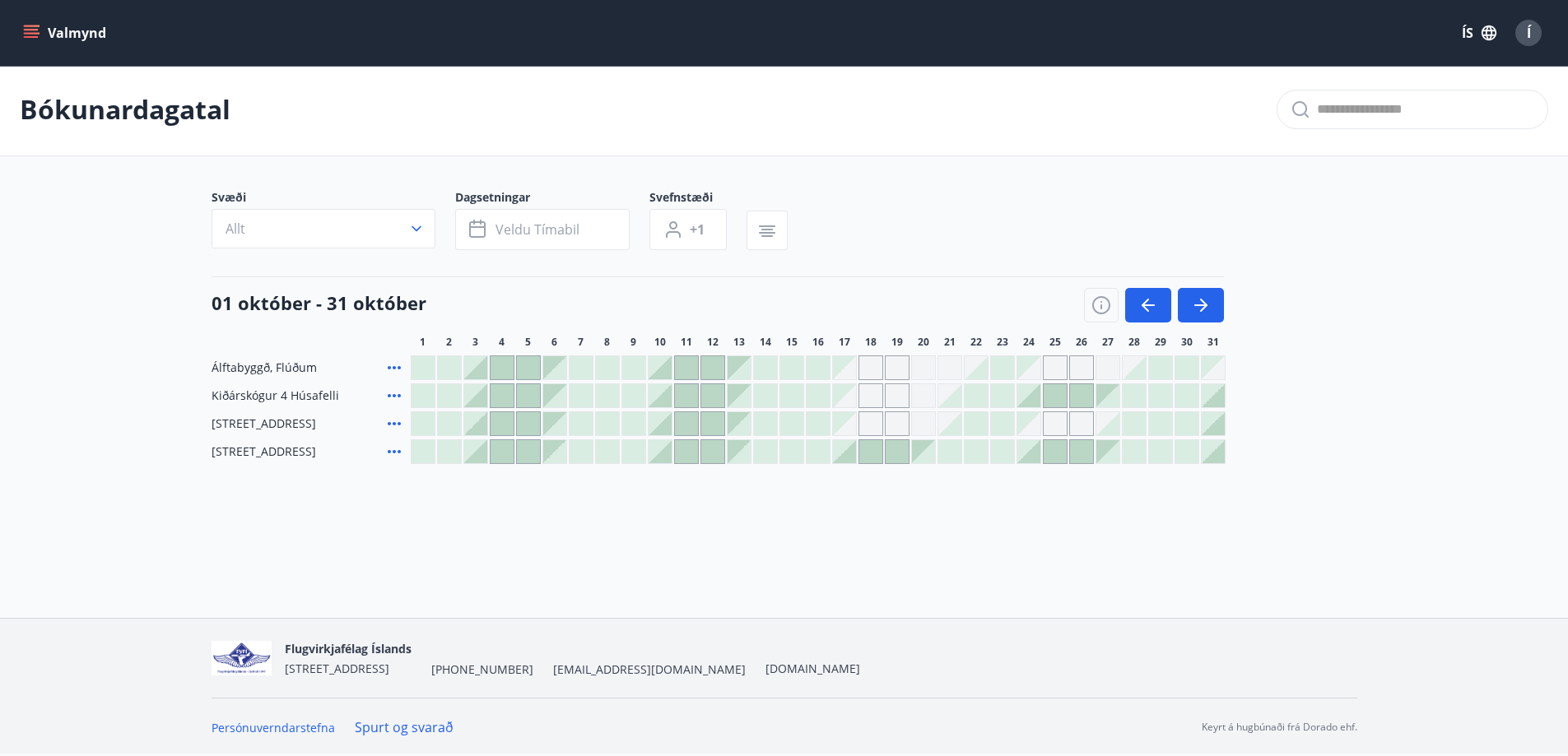
click at [893, 459] on div at bounding box center [897, 451] width 23 height 23
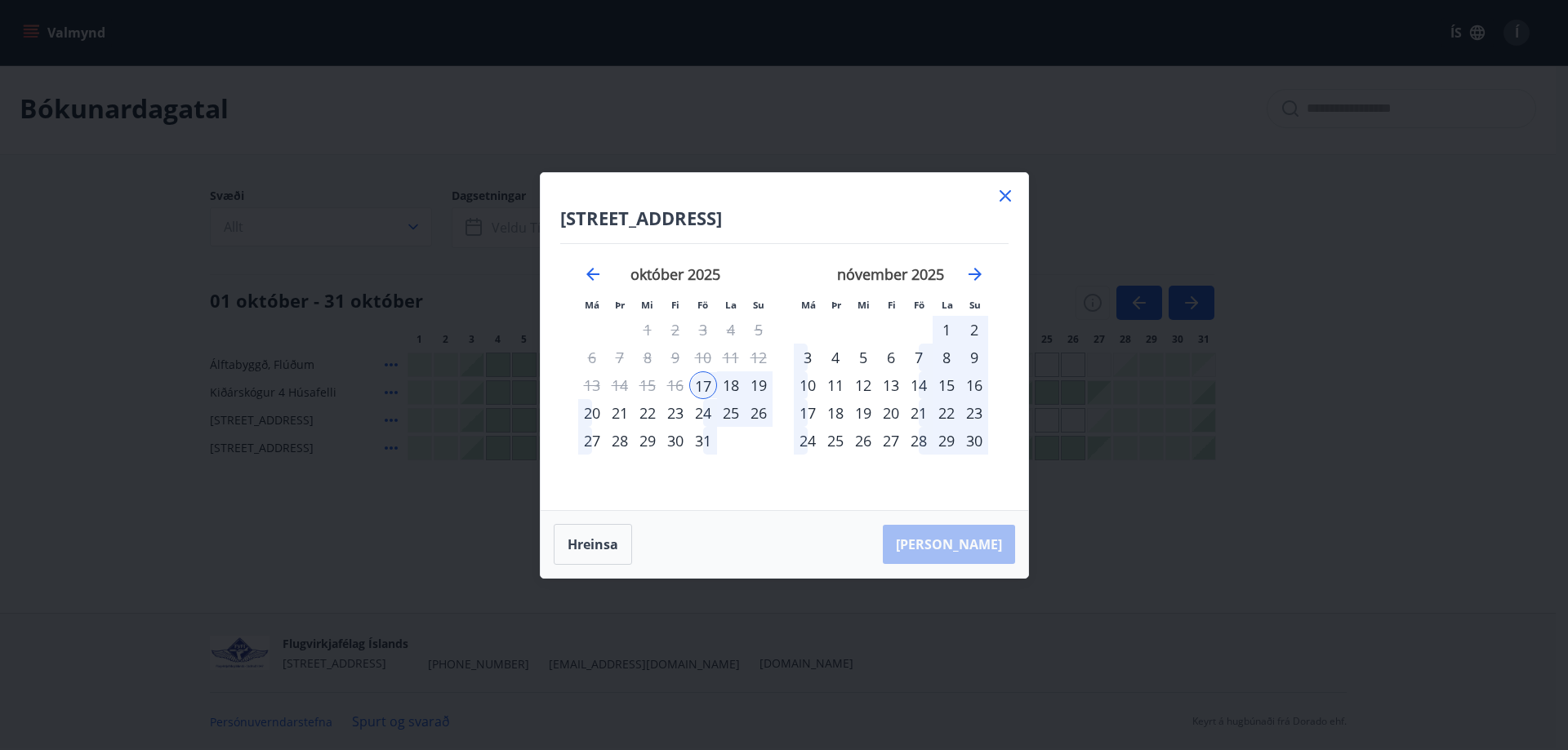
click at [753, 389] on div "19" at bounding box center [759, 385] width 28 height 28
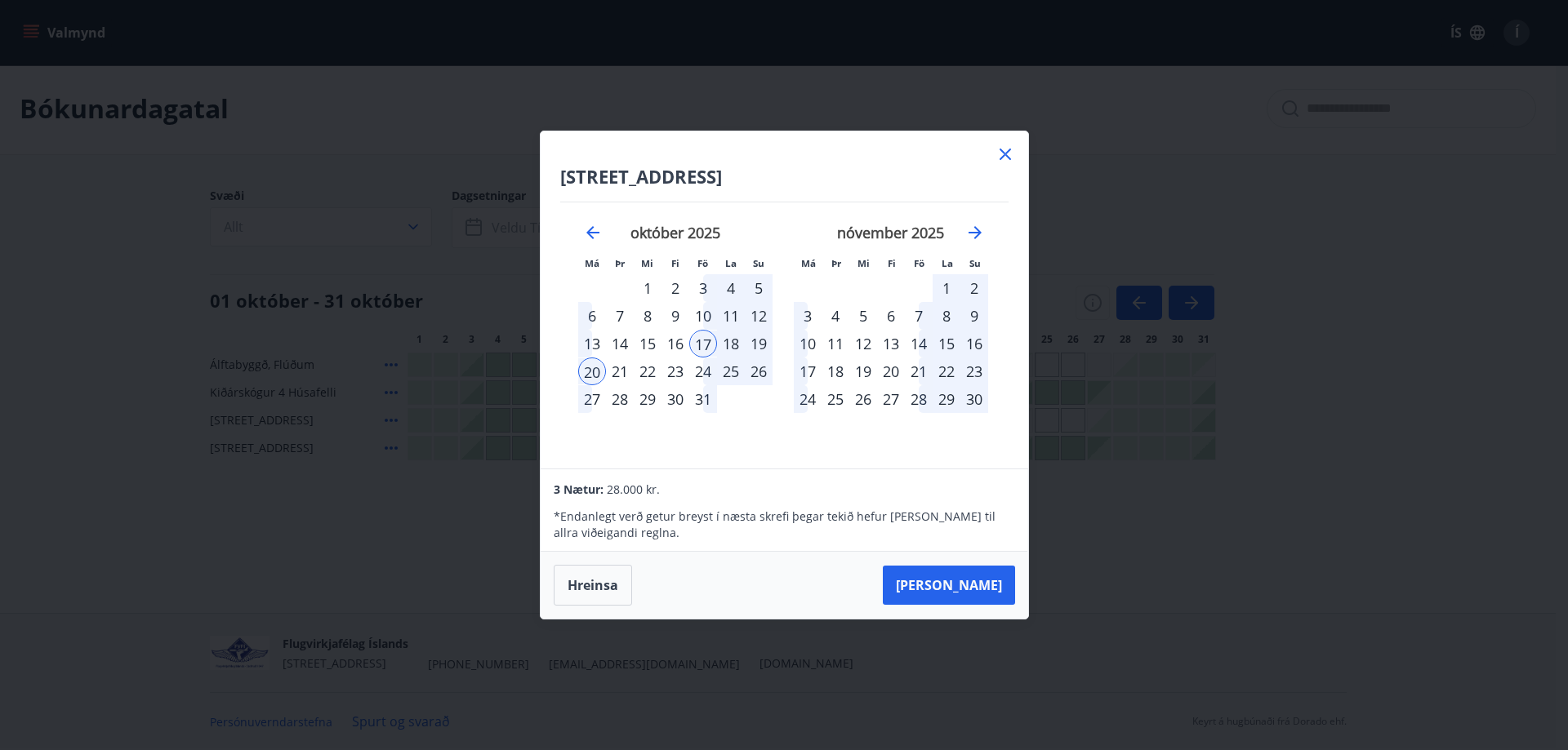
click at [759, 334] on div "19" at bounding box center [759, 344] width 28 height 28
click at [747, 344] on div "19" at bounding box center [759, 344] width 28 height 28
click at [596, 377] on div "20" at bounding box center [592, 371] width 28 height 28
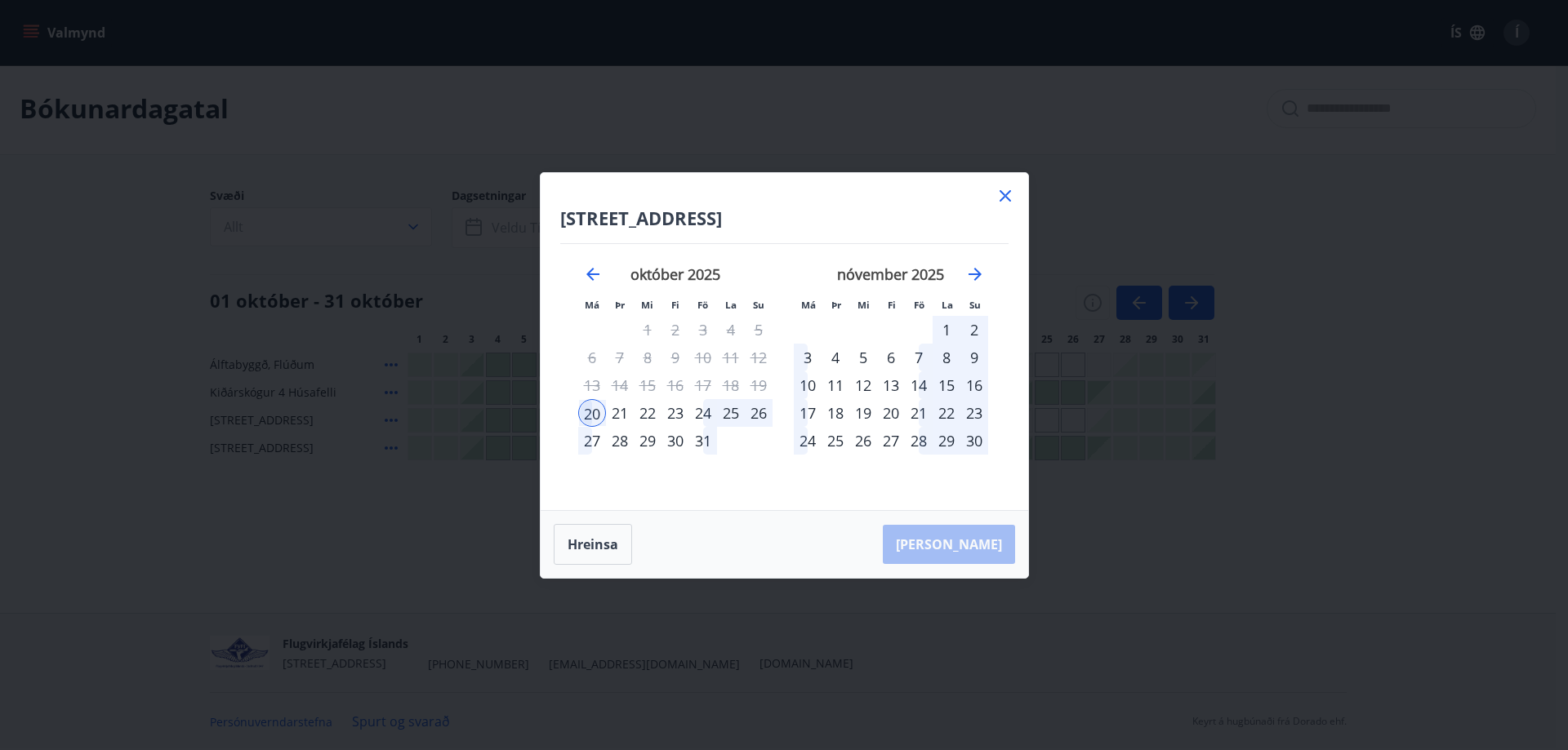
click at [628, 364] on div "7" at bounding box center [620, 357] width 28 height 28
click at [758, 388] on div "19" at bounding box center [759, 385] width 28 height 28
click at [1008, 198] on icon at bounding box center [1005, 196] width 20 height 20
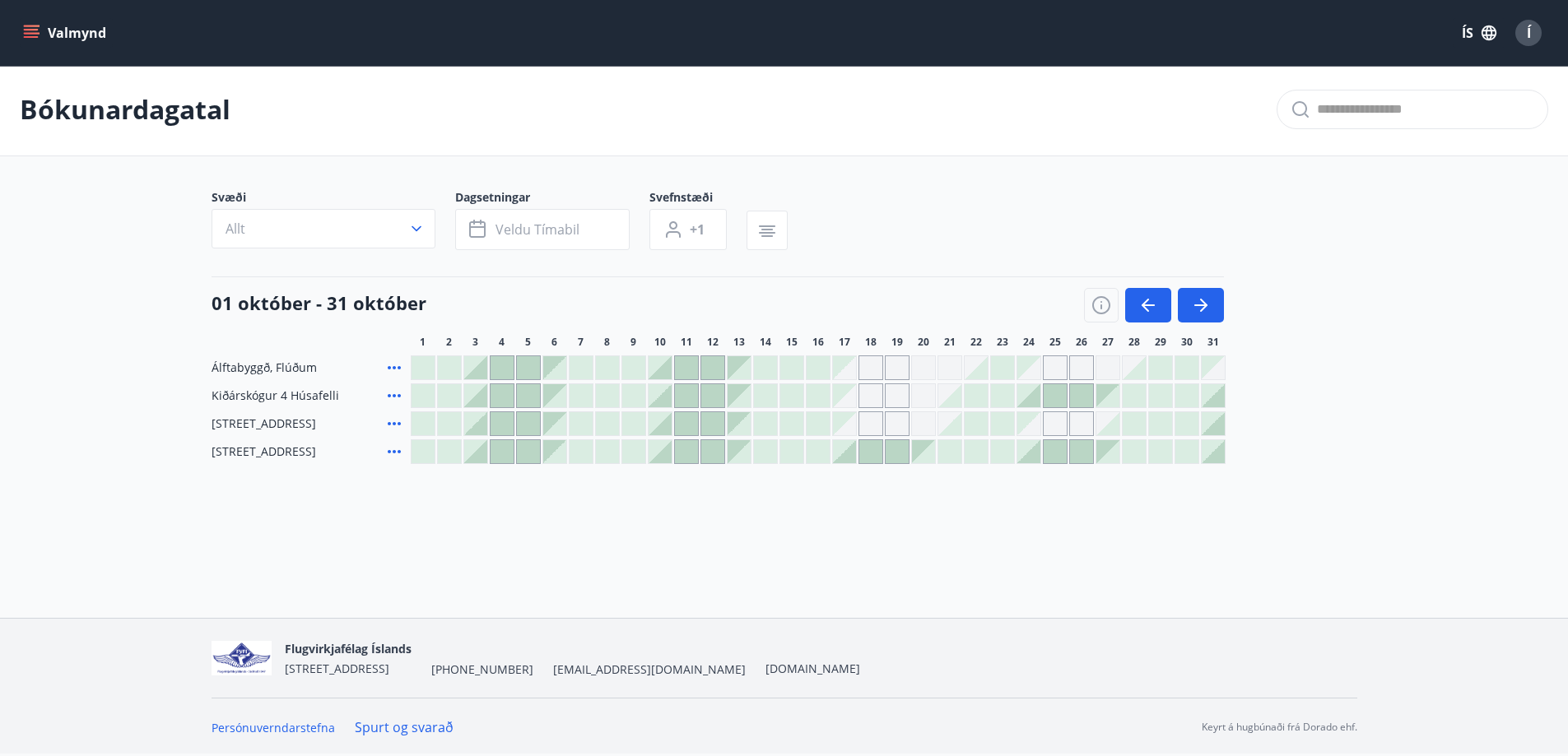
click at [898, 454] on div at bounding box center [897, 451] width 23 height 23
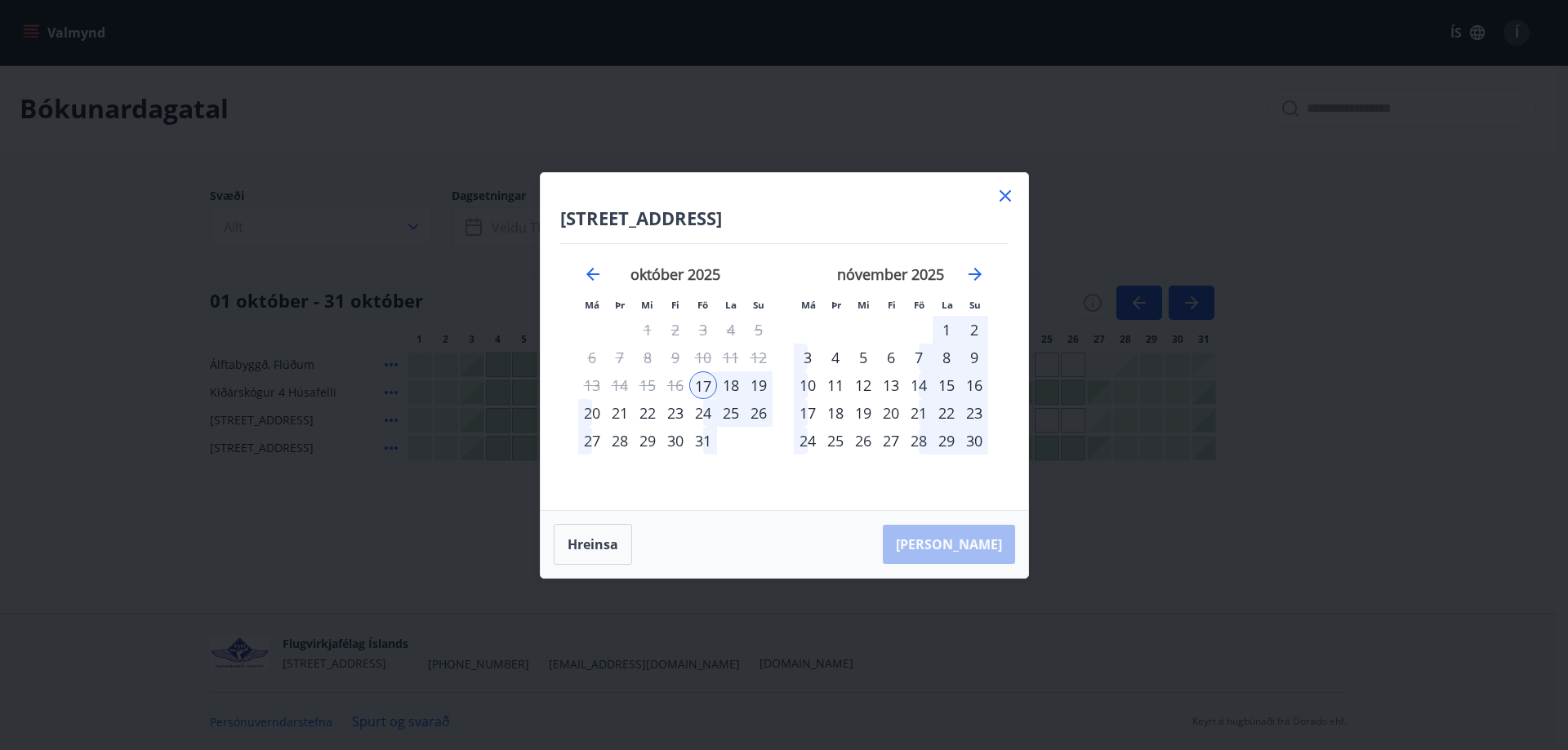
click at [753, 388] on div "19" at bounding box center [759, 385] width 28 height 28
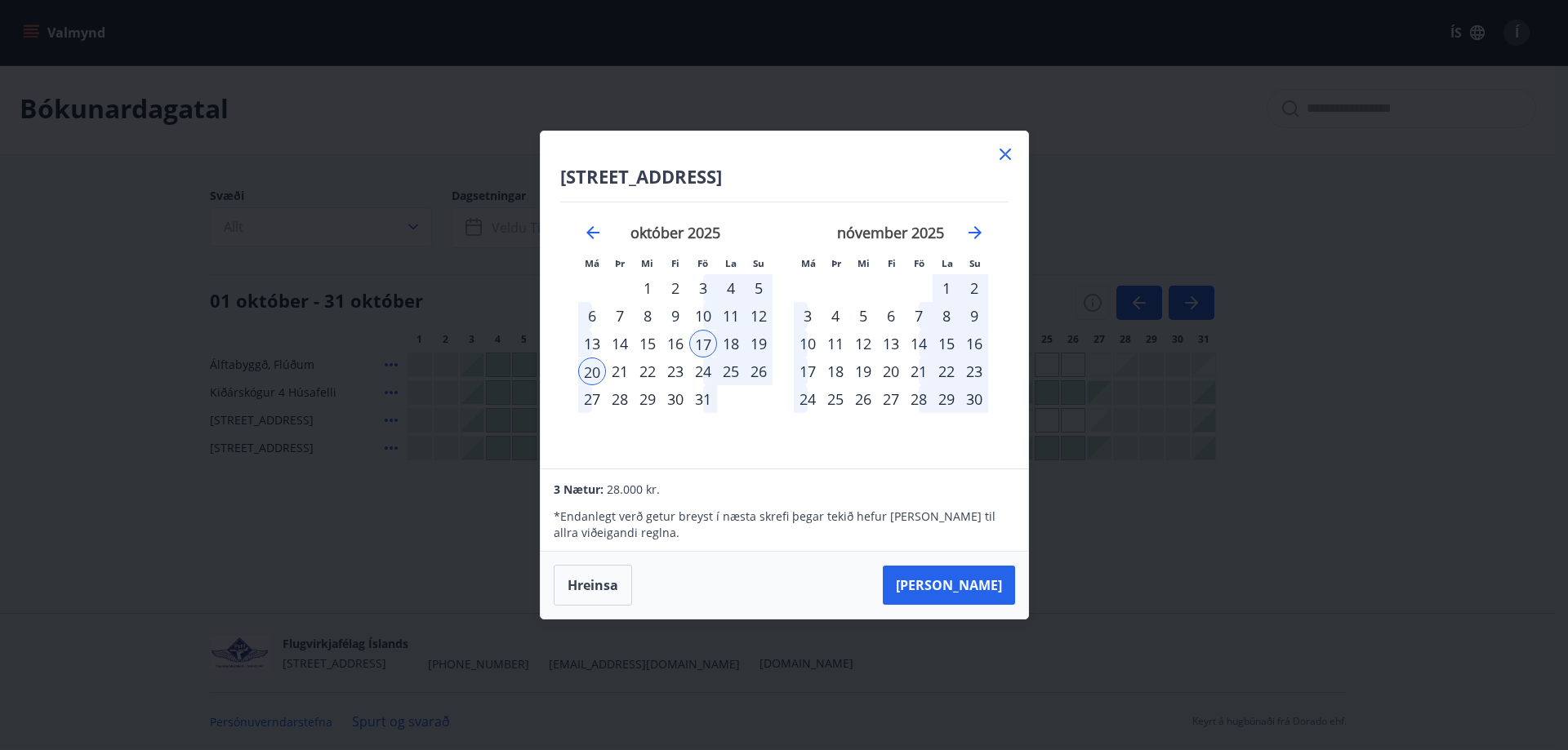
click at [754, 346] on div "19" at bounding box center [759, 344] width 28 height 28
click at [732, 343] on div "18" at bounding box center [730, 344] width 28 height 28
click at [762, 345] on div "19" at bounding box center [759, 344] width 28 height 28
click at [617, 366] on div "21" at bounding box center [620, 371] width 28 height 28
click at [596, 368] on div "20" at bounding box center [592, 371] width 28 height 28
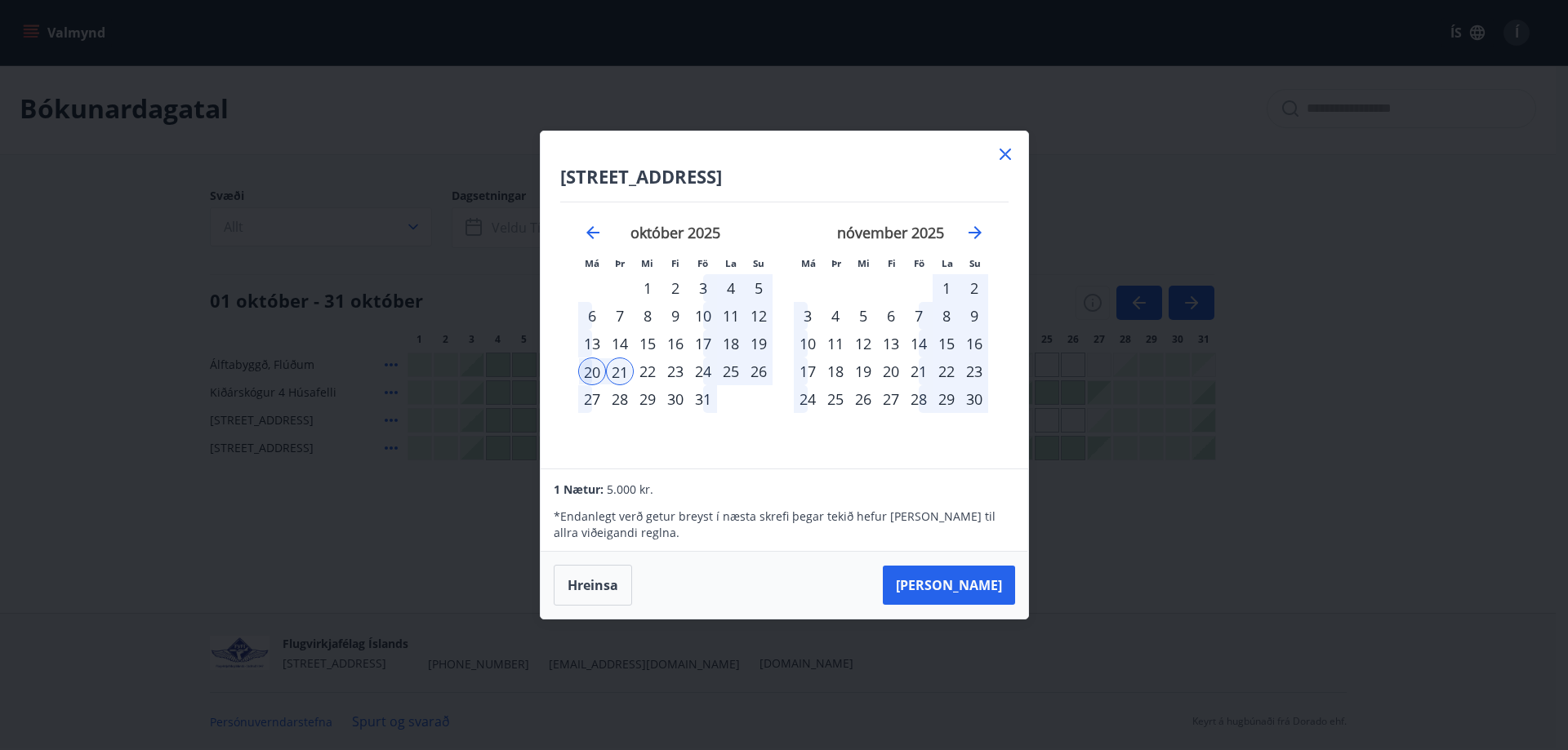
click at [762, 339] on div "19" at bounding box center [759, 344] width 28 height 28
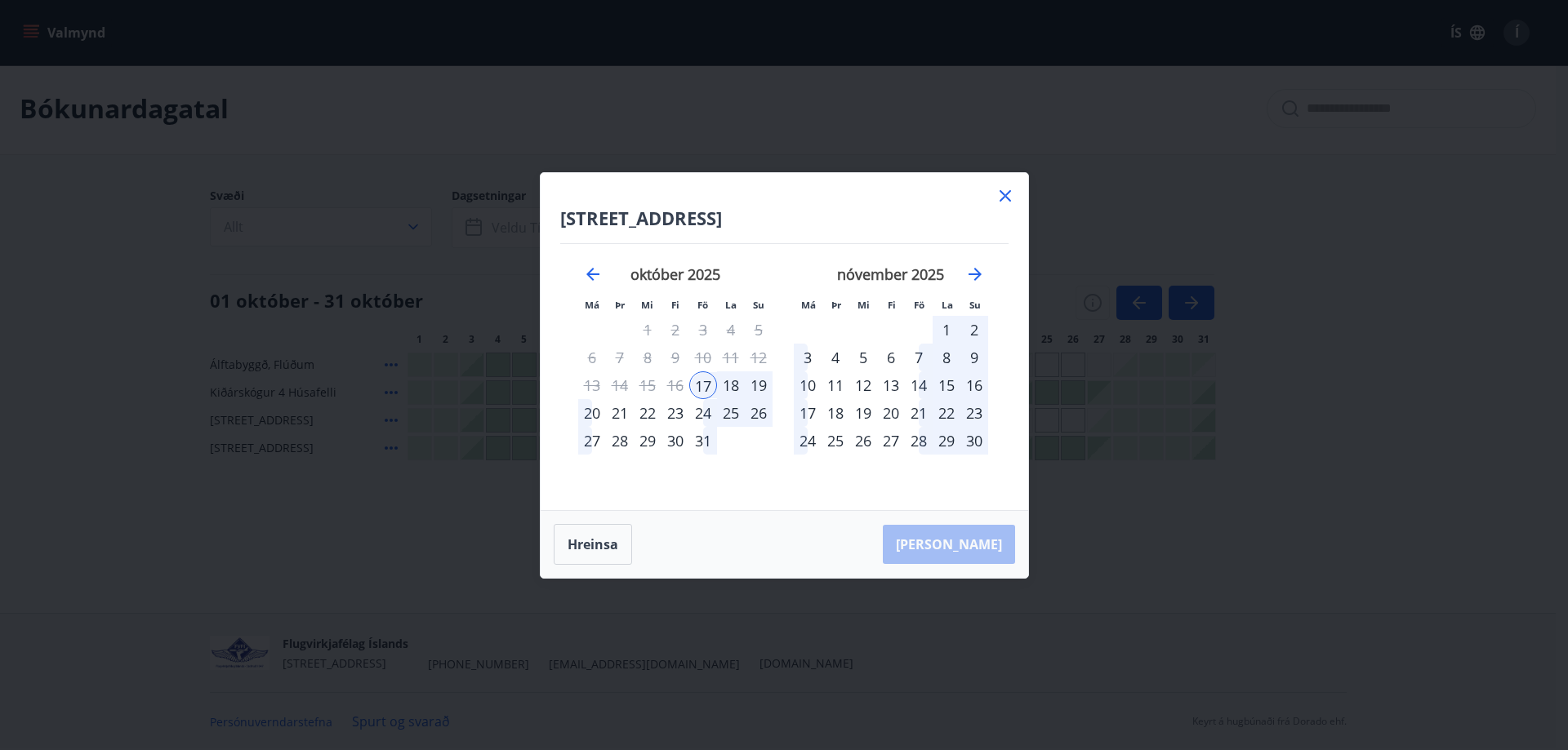
click at [755, 383] on div "19" at bounding box center [759, 385] width 28 height 28
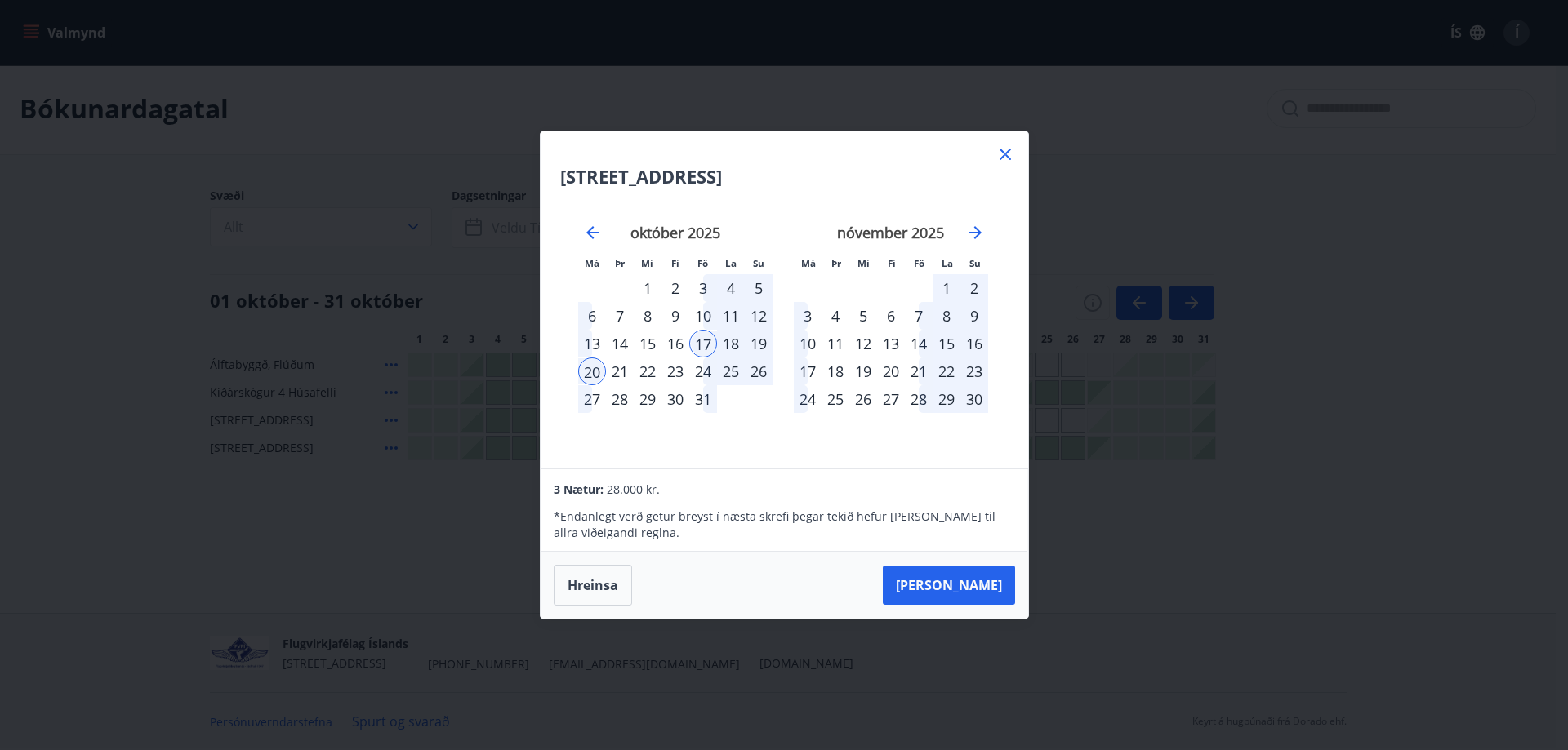
click at [619, 373] on div "21" at bounding box center [620, 371] width 28 height 28
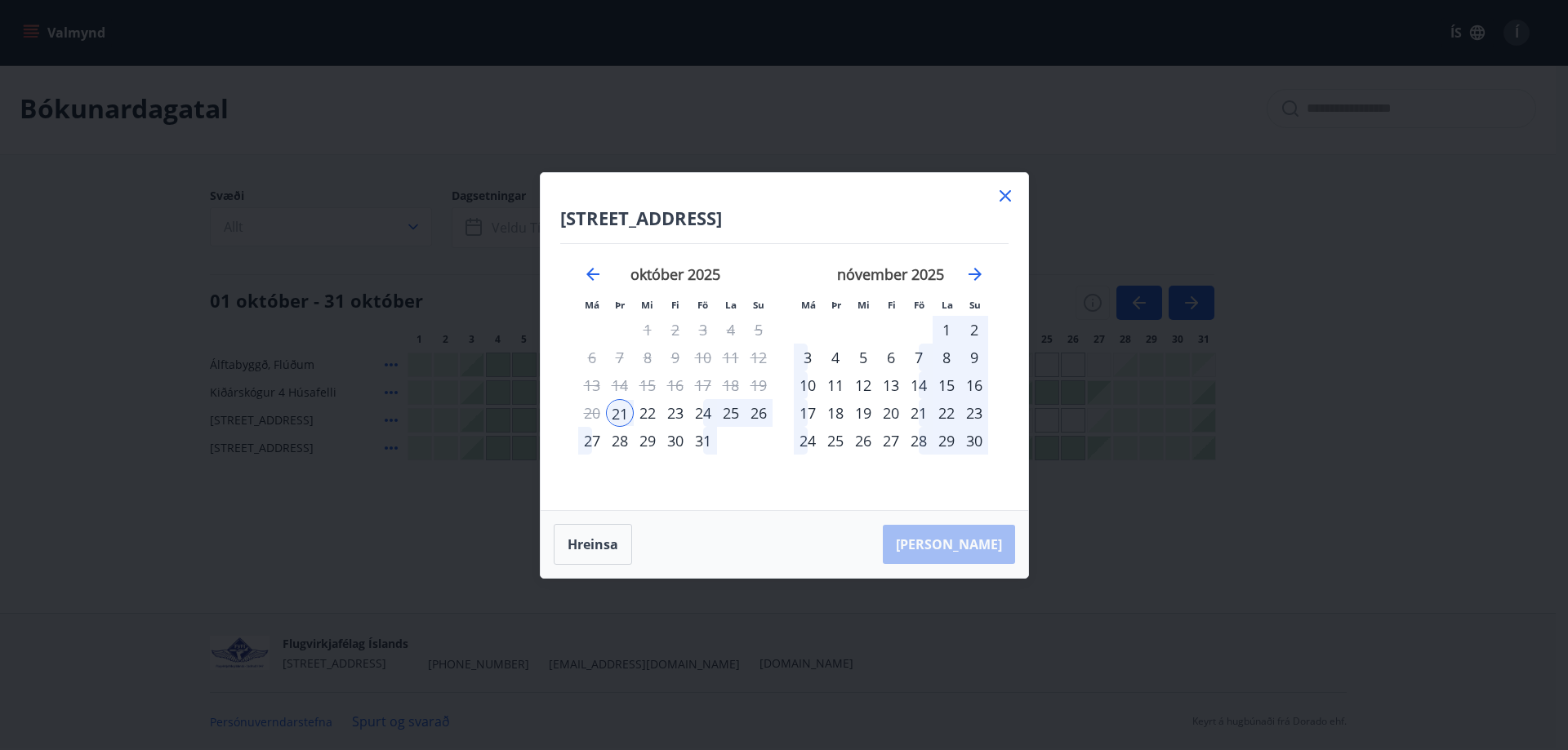
click at [752, 382] on div "19" at bounding box center [759, 385] width 28 height 28
click at [672, 385] on div "16" at bounding box center [675, 385] width 28 height 28
click at [606, 386] on div "14" at bounding box center [620, 385] width 28 height 28
click at [612, 550] on button "Hreinsa" at bounding box center [593, 544] width 79 height 40
click at [756, 383] on div "19" at bounding box center [759, 385] width 28 height 28
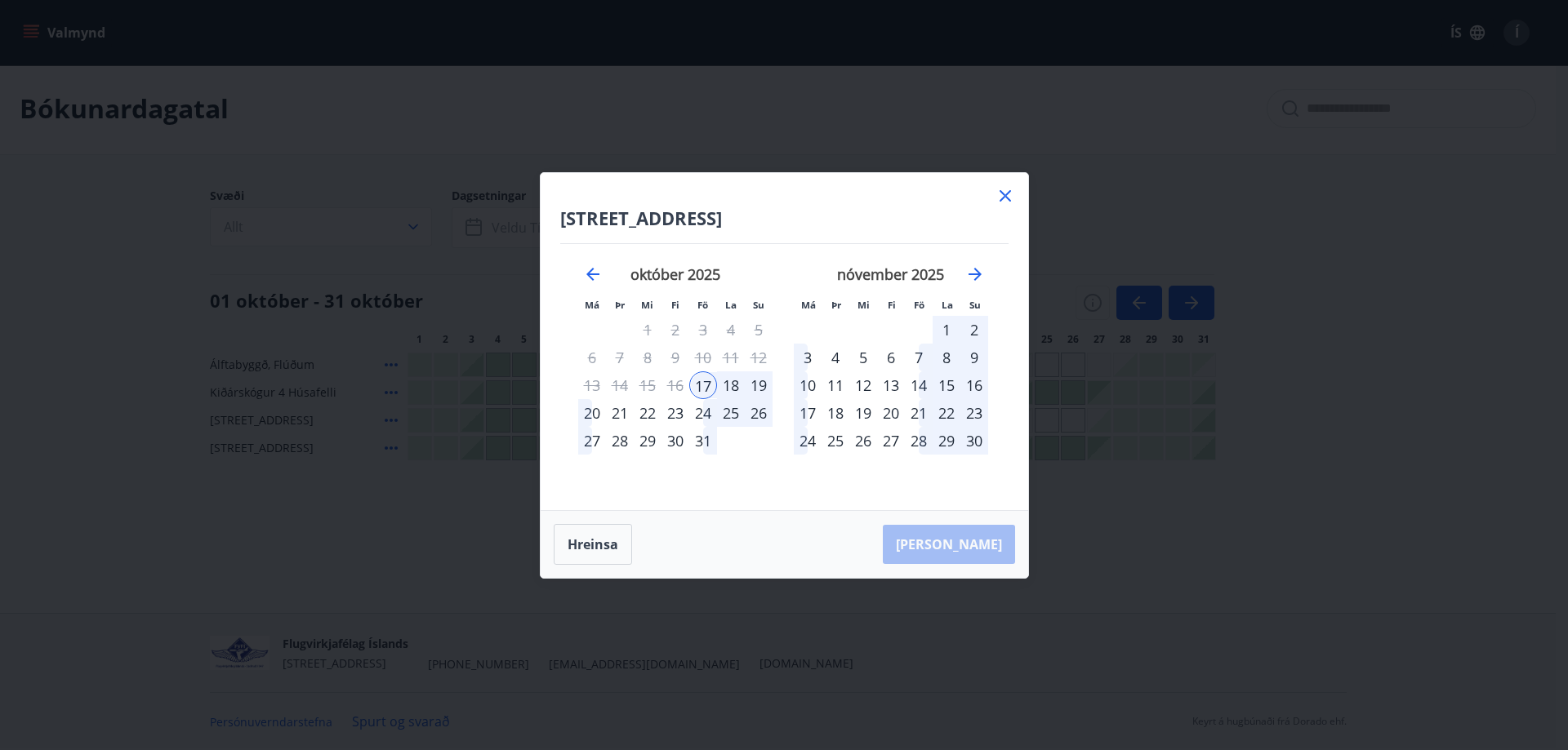
click at [756, 385] on div "19" at bounding box center [759, 385] width 28 height 28
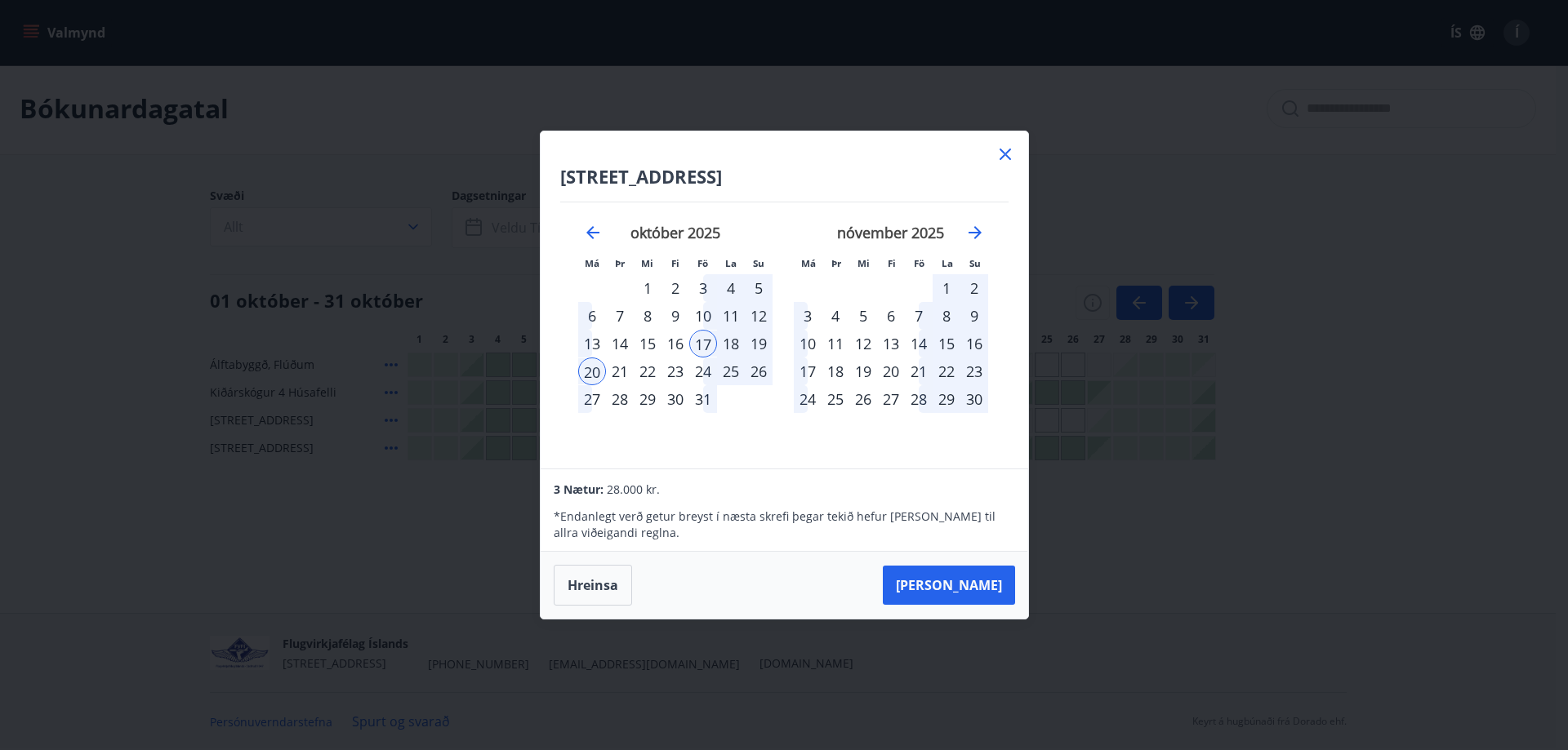
click at [698, 371] on div "24" at bounding box center [703, 371] width 28 height 28
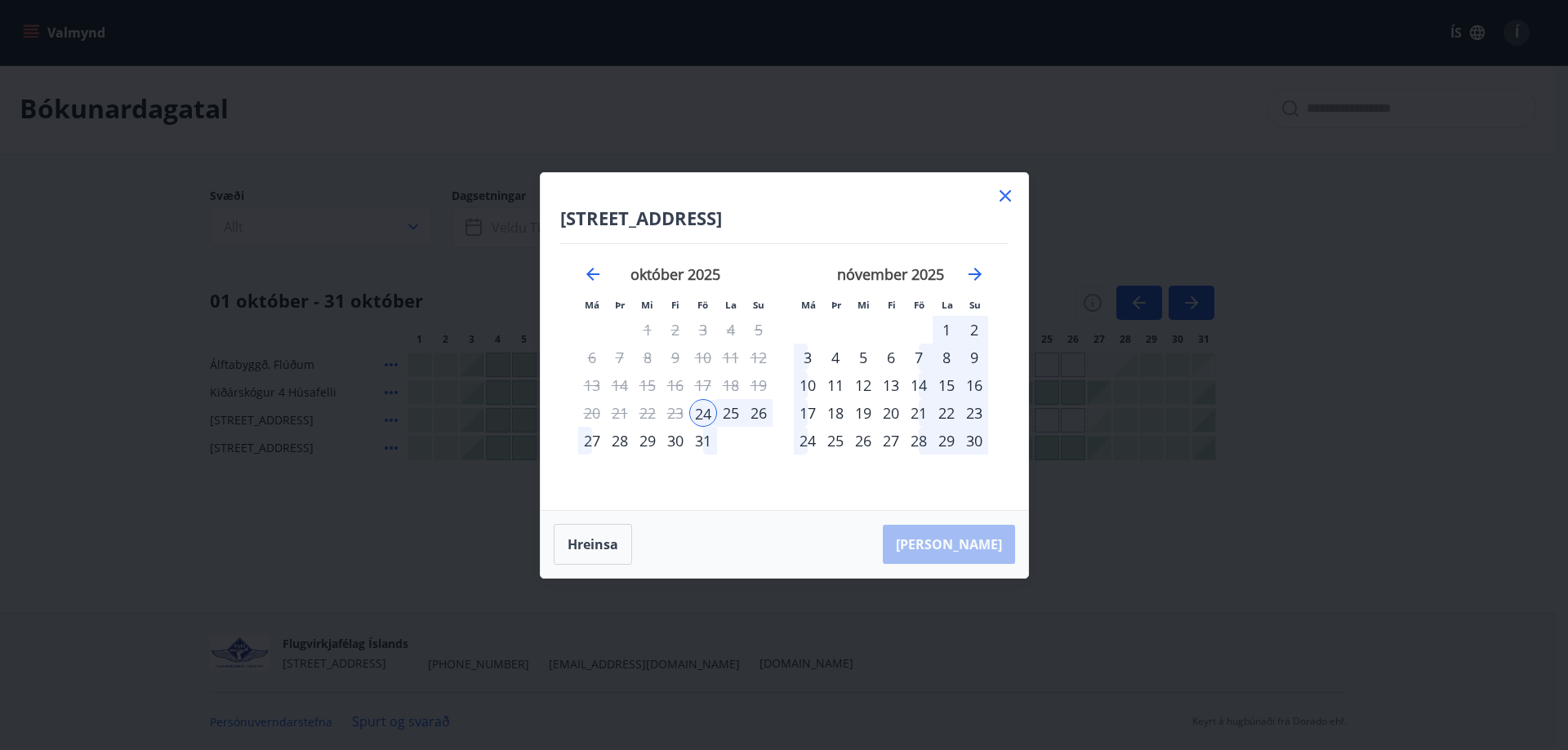
click at [758, 386] on div "19" at bounding box center [759, 385] width 28 height 28
click at [611, 540] on button "Hreinsa" at bounding box center [593, 544] width 79 height 40
drag, startPoint x: 1002, startPoint y: 197, endPoint x: 977, endPoint y: 246, distance: 55.0
click at [1003, 197] on icon at bounding box center [1005, 196] width 20 height 20
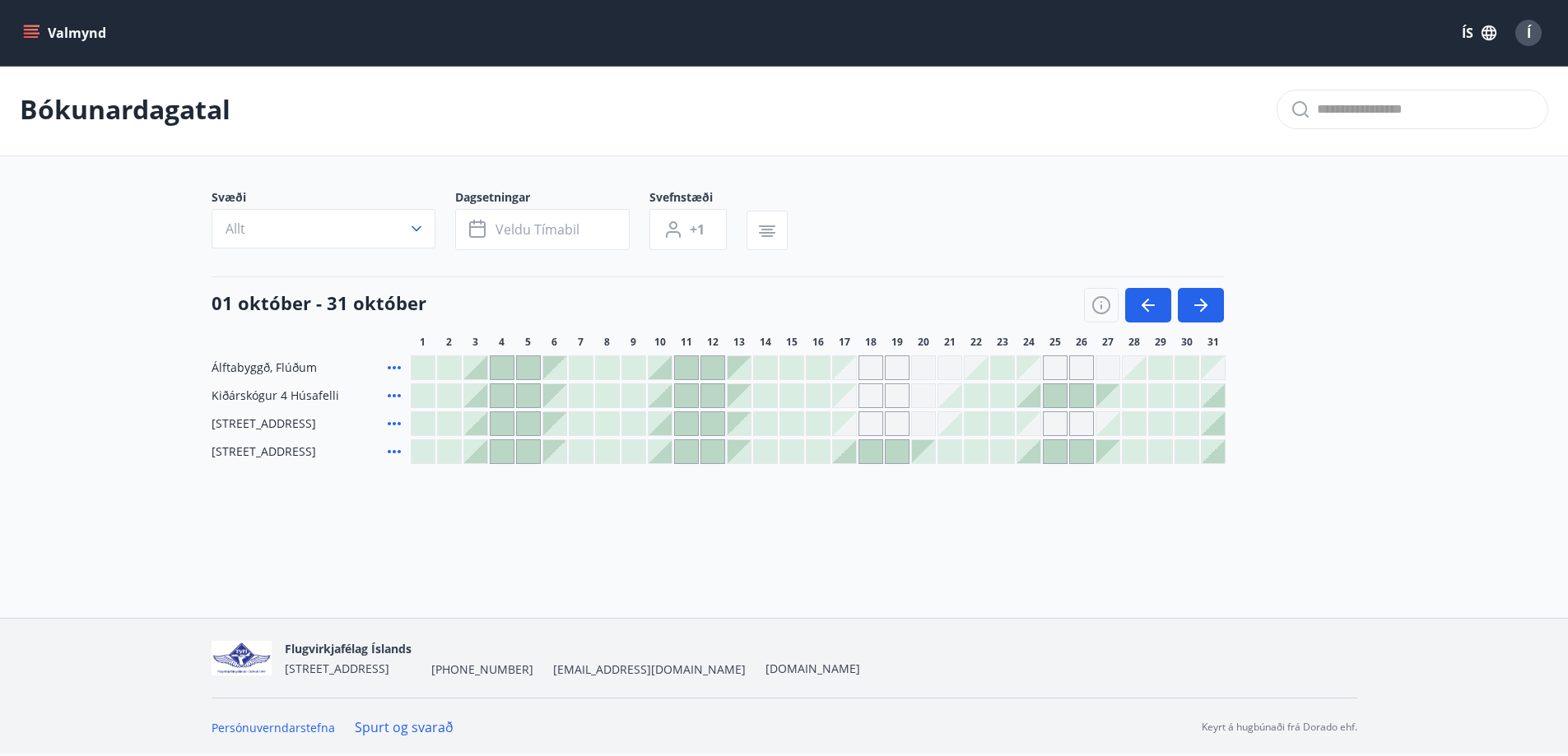
click at [899, 452] on div at bounding box center [897, 451] width 23 height 23
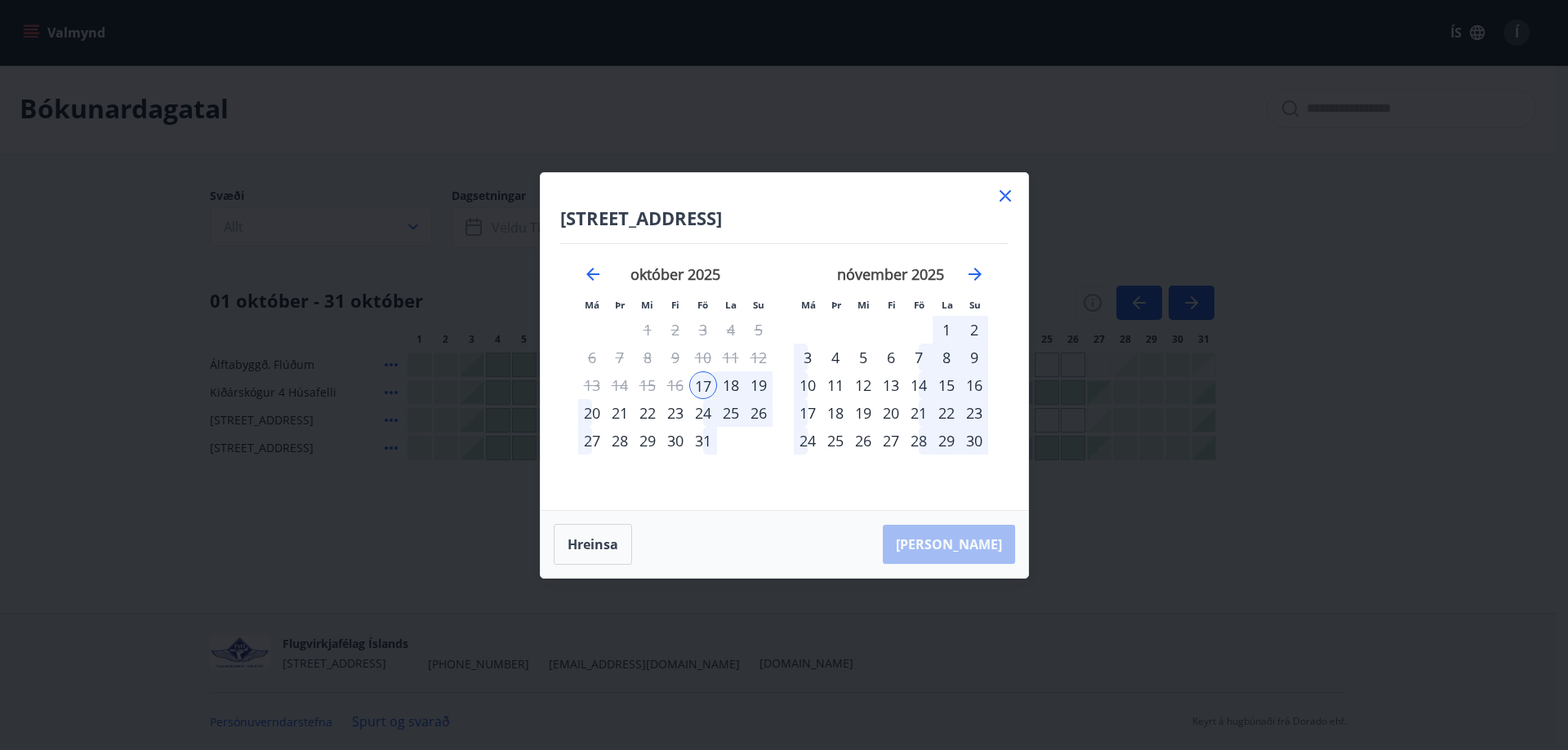
click at [702, 414] on div "24" at bounding box center [703, 413] width 28 height 28
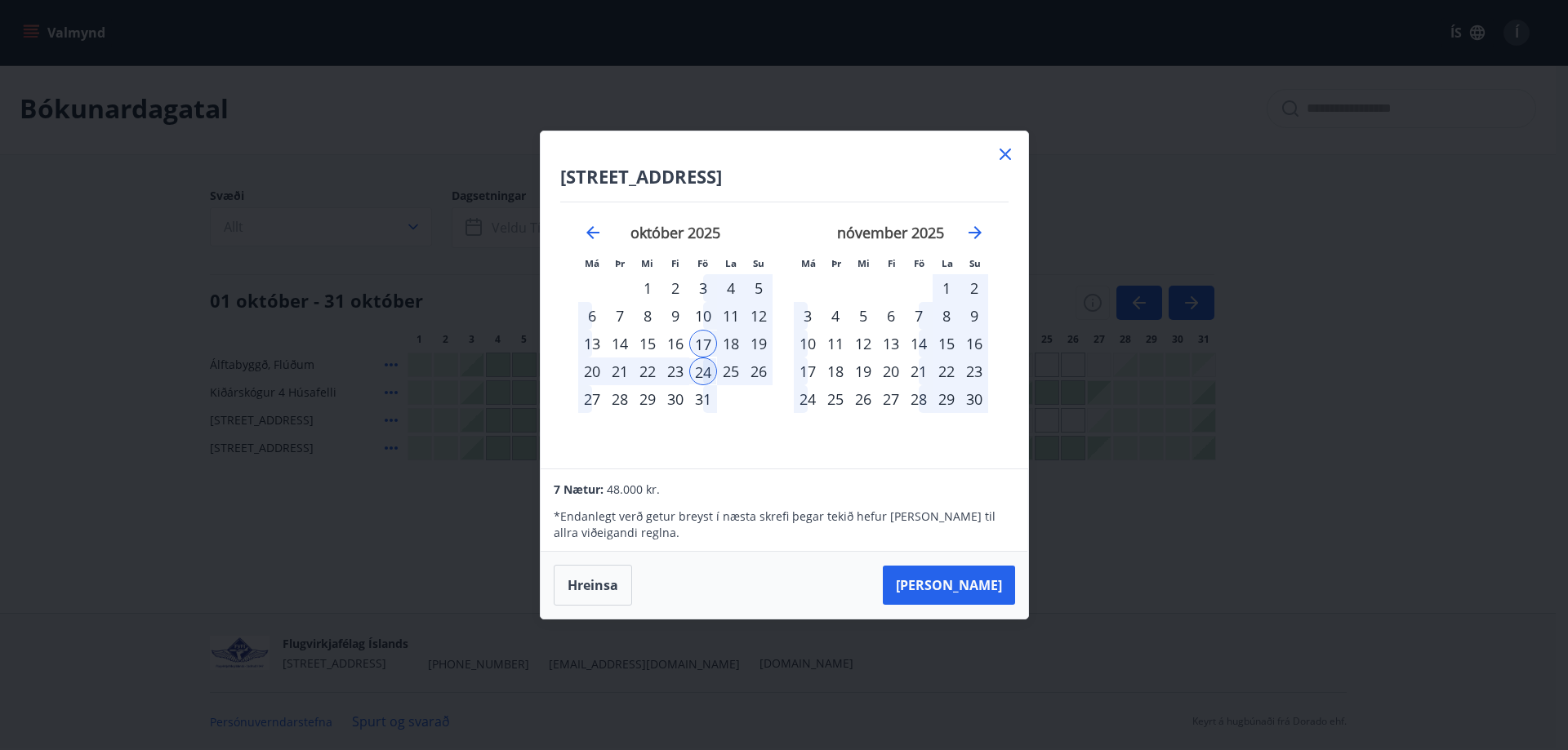
click at [1008, 154] on icon at bounding box center [1005, 155] width 20 height 20
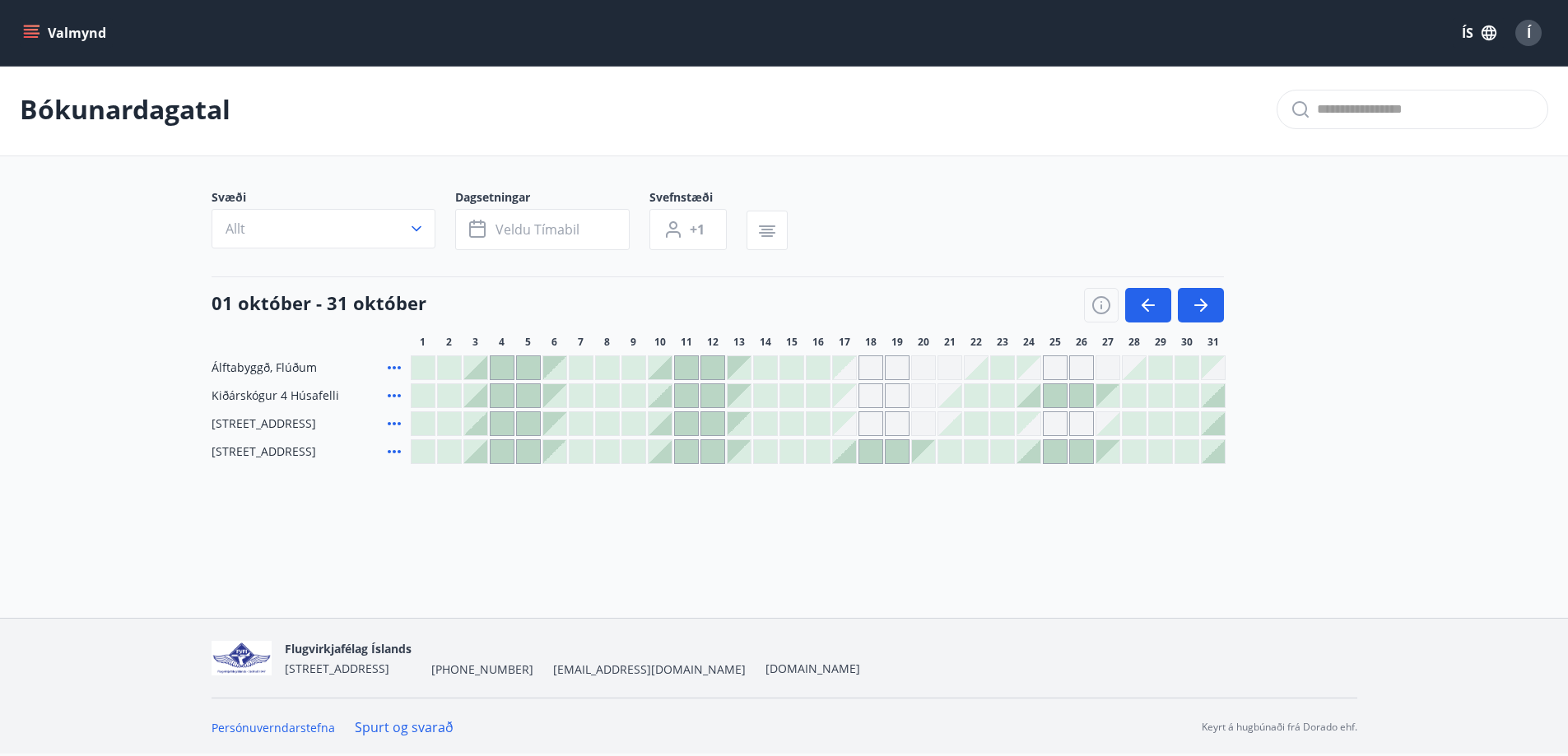
click at [922, 452] on div at bounding box center [923, 451] width 23 height 23
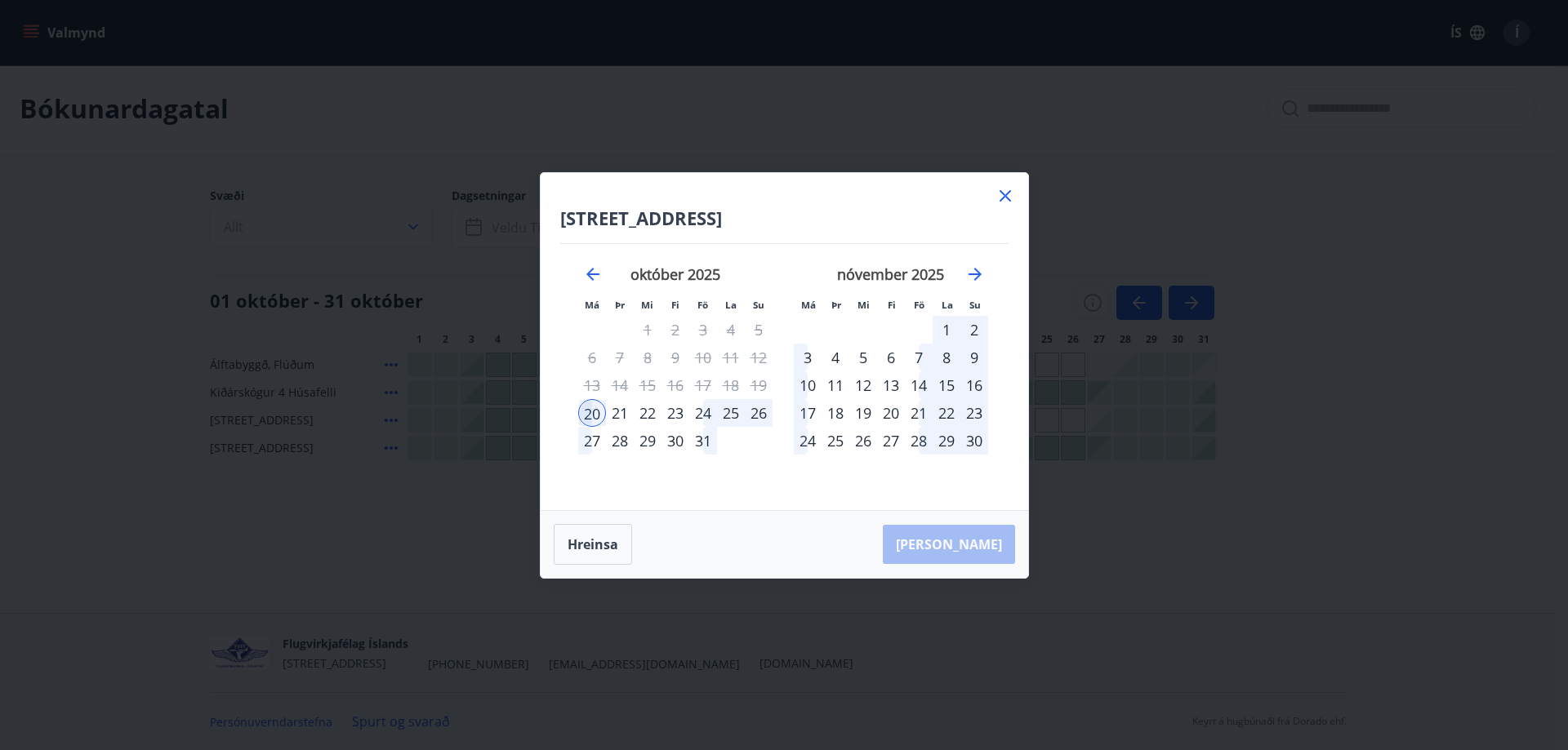
click at [703, 411] on div "24" at bounding box center [703, 413] width 28 height 28
